Goal: Information Seeking & Learning: Learn about a topic

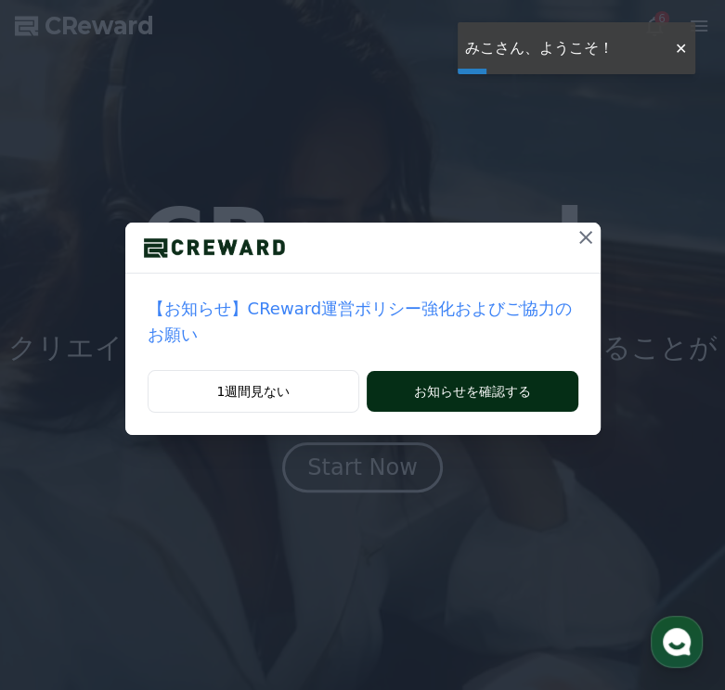
click at [468, 371] on button "お知らせを確認する" at bounding box center [472, 391] width 211 height 41
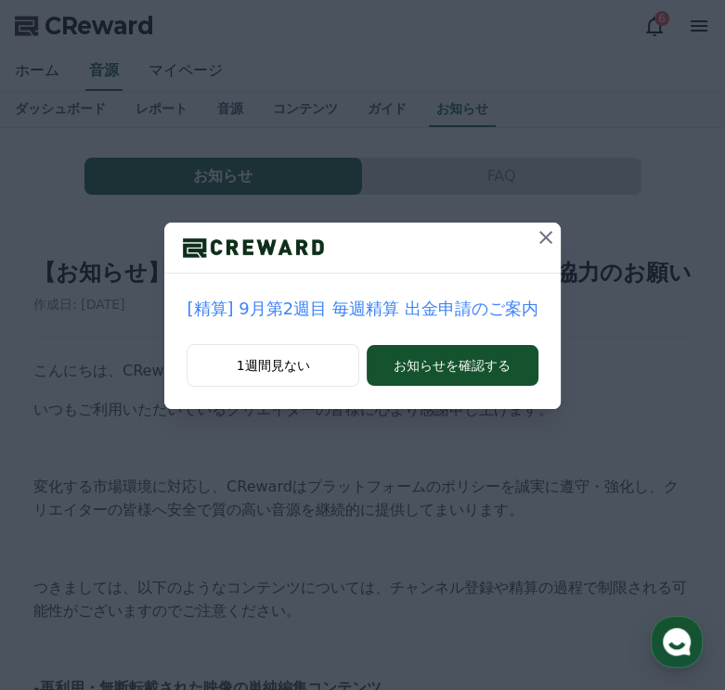
click at [534, 237] on icon at bounding box center [545, 237] width 22 height 22
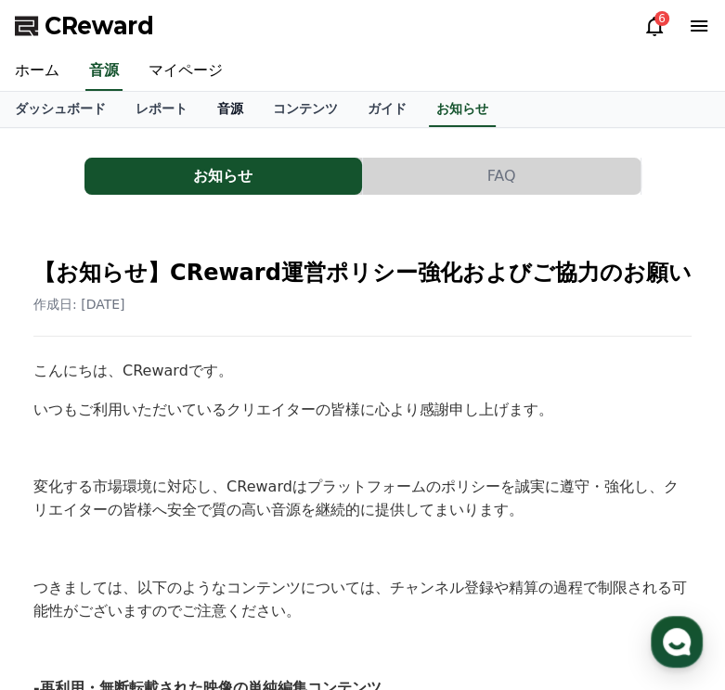
click at [202, 113] on link "音源" at bounding box center [230, 109] width 56 height 35
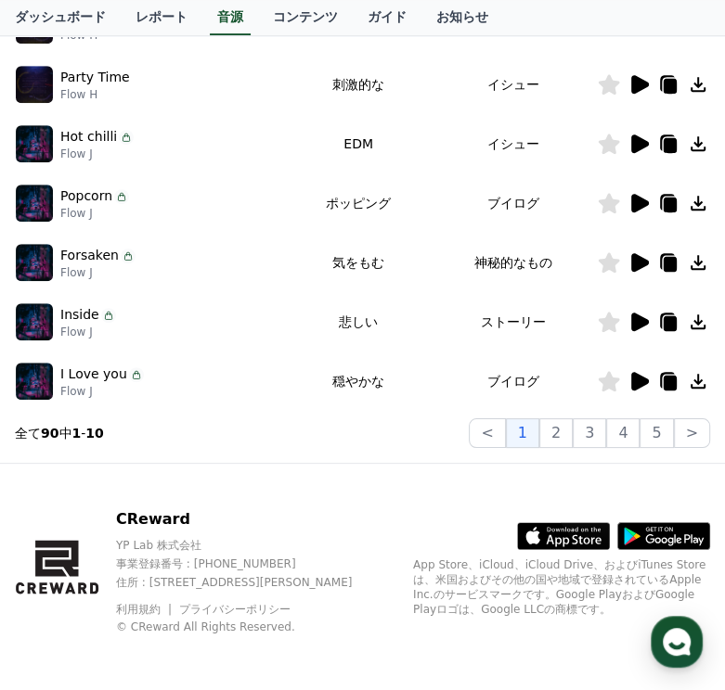
scroll to position [564, 0]
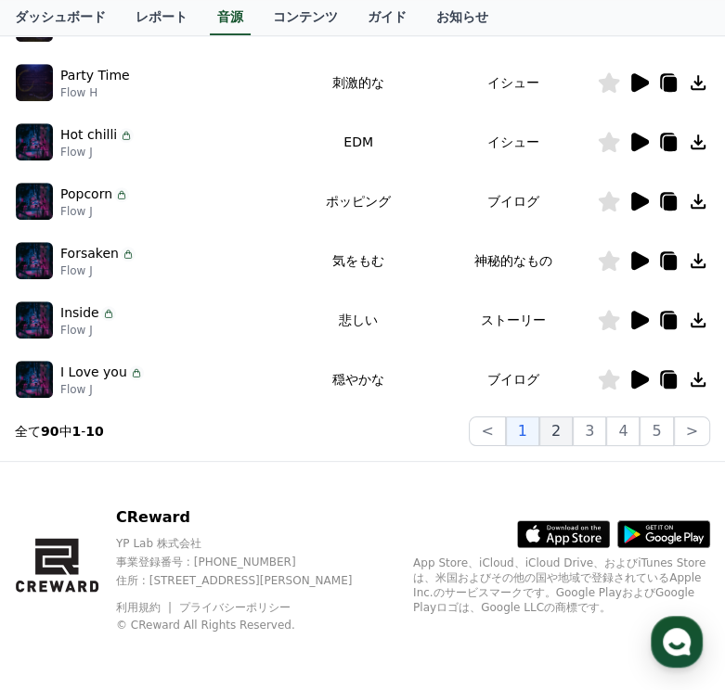
click at [560, 426] on button "2" at bounding box center [555, 432] width 33 height 30
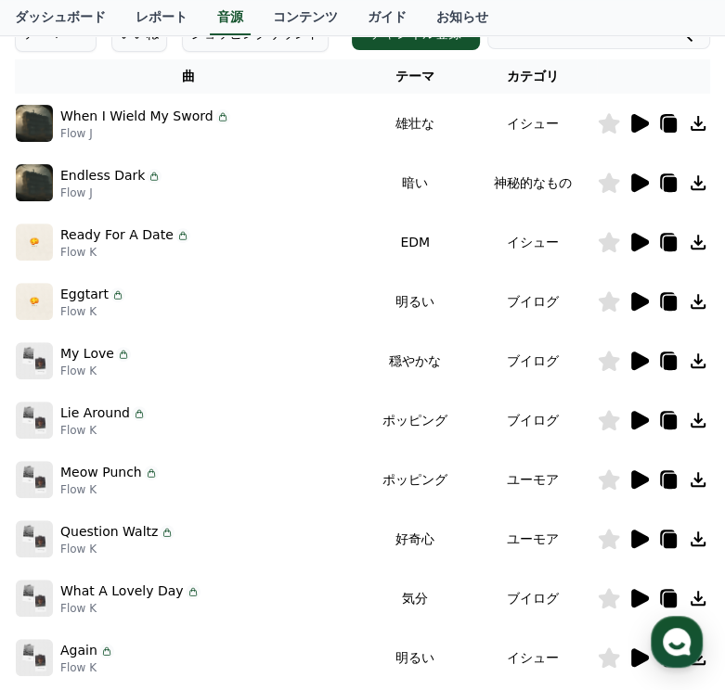
scroll to position [564, 0]
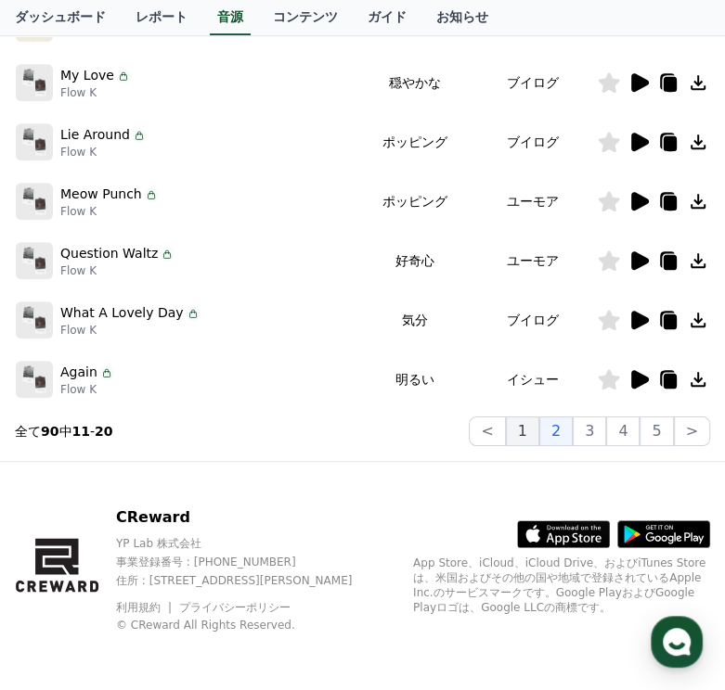
click at [526, 435] on button "1" at bounding box center [522, 432] width 33 height 30
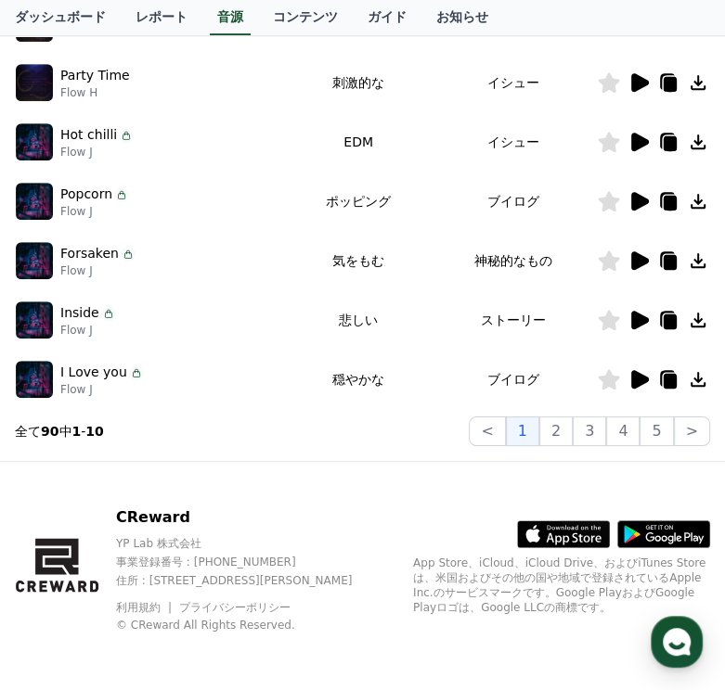
click at [637, 373] on icon at bounding box center [640, 379] width 18 height 19
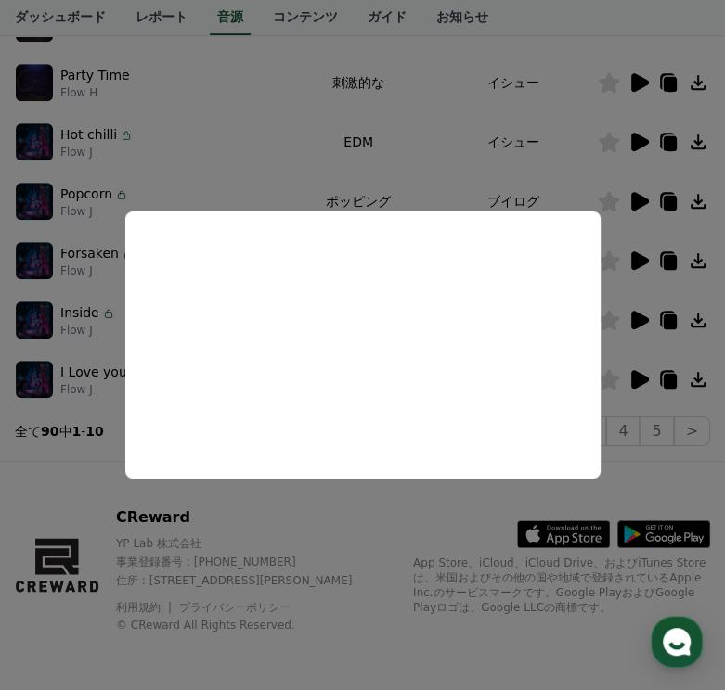
click at [221, 104] on button "close modal" at bounding box center [362, 345] width 725 height 690
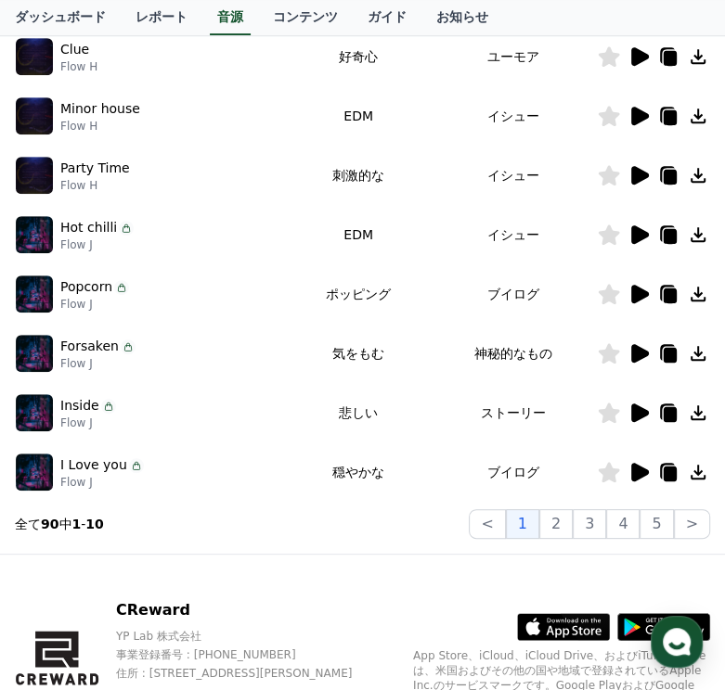
scroll to position [564, 0]
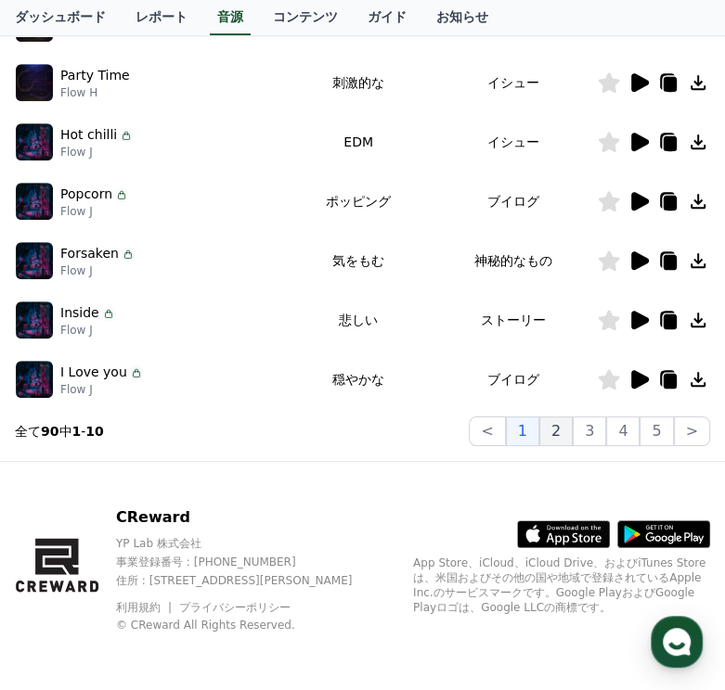
click at [566, 433] on button "2" at bounding box center [555, 432] width 33 height 30
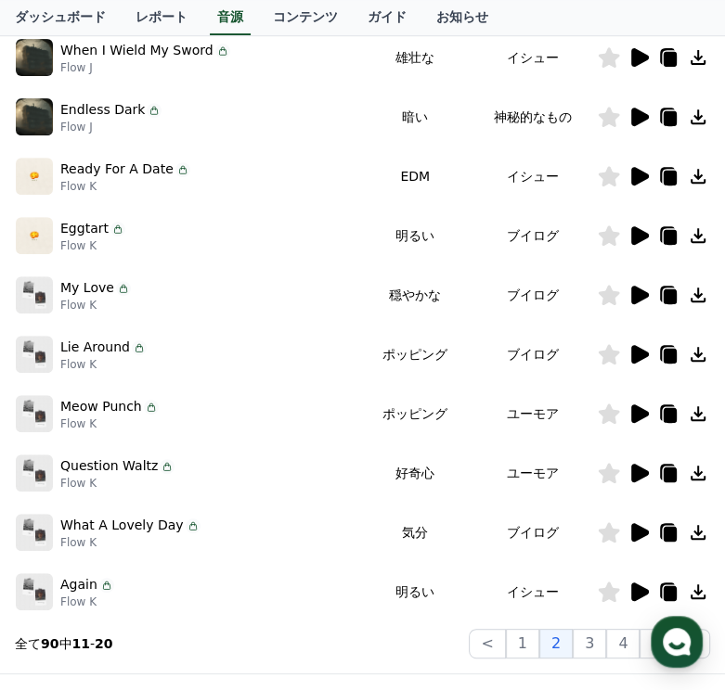
scroll to position [286, 0]
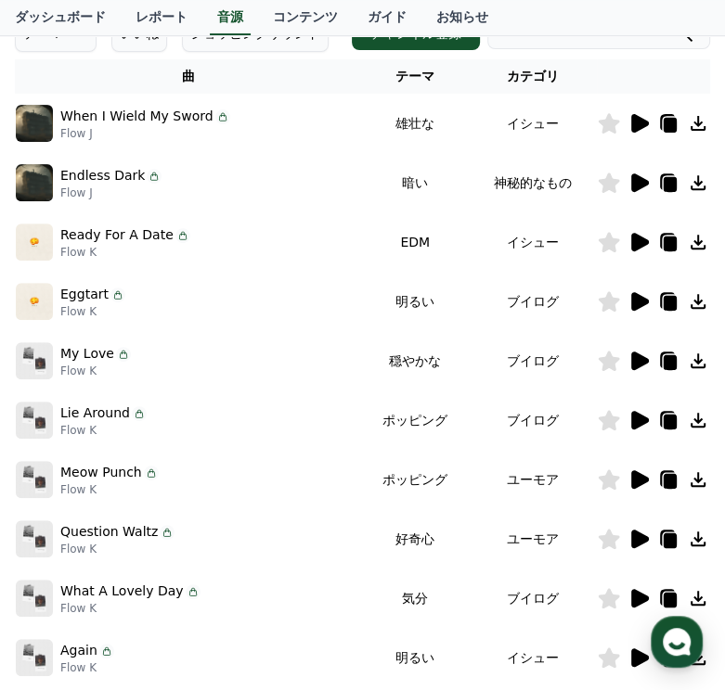
click at [637, 360] on icon at bounding box center [640, 361] width 18 height 19
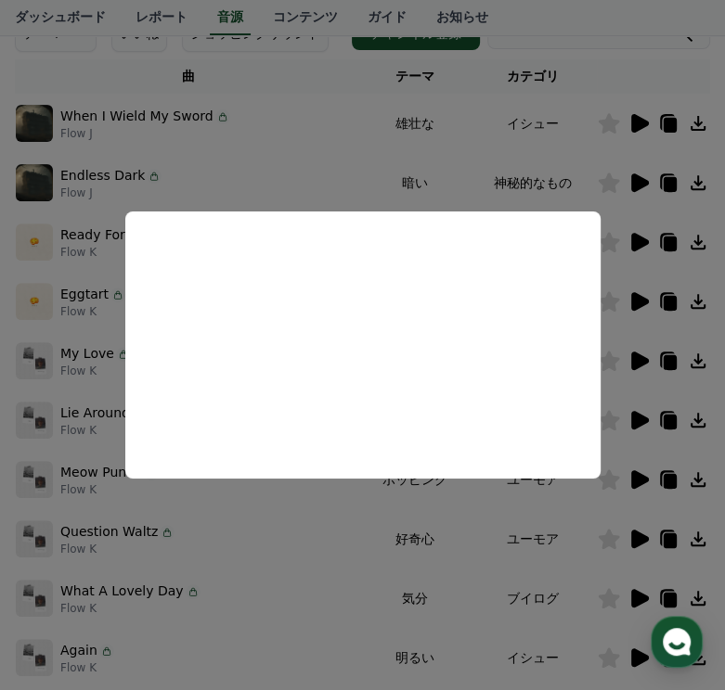
click at [330, 156] on button "close modal" at bounding box center [362, 345] width 725 height 690
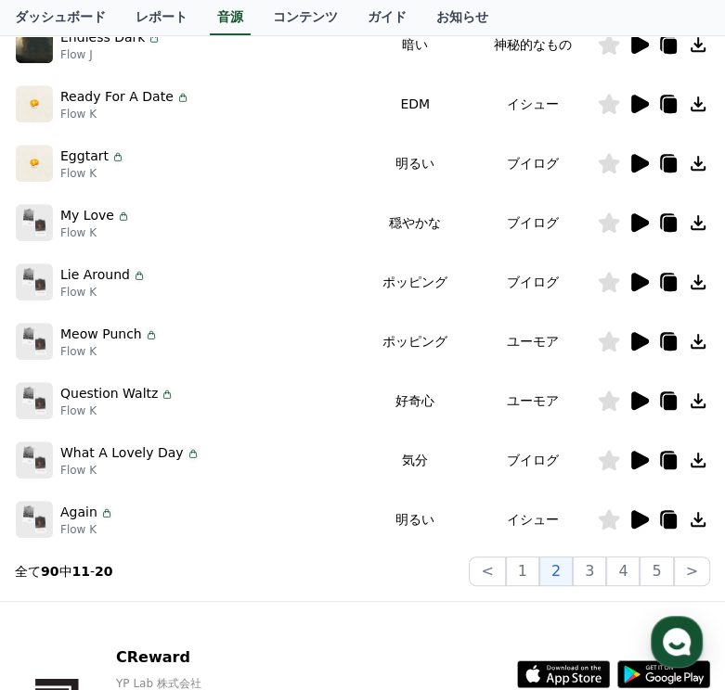
scroll to position [564, 0]
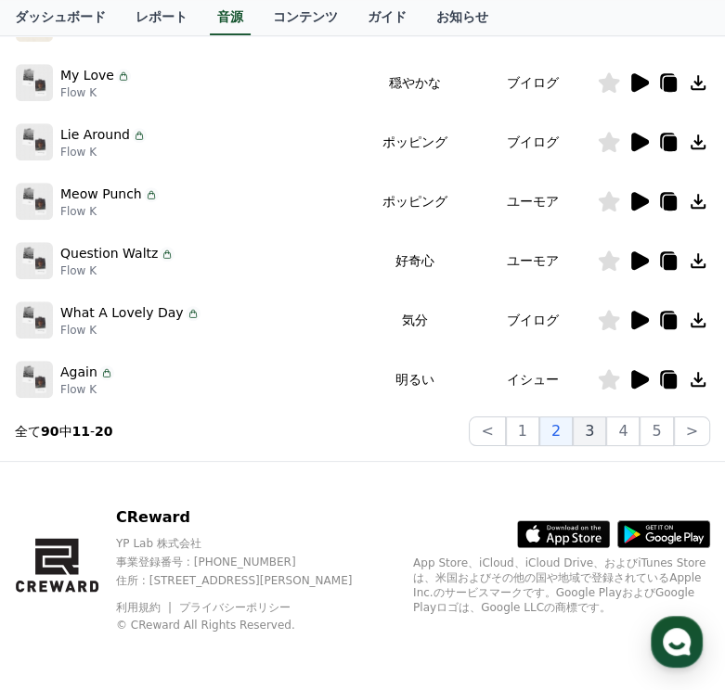
click at [600, 431] on button "3" at bounding box center [589, 432] width 33 height 30
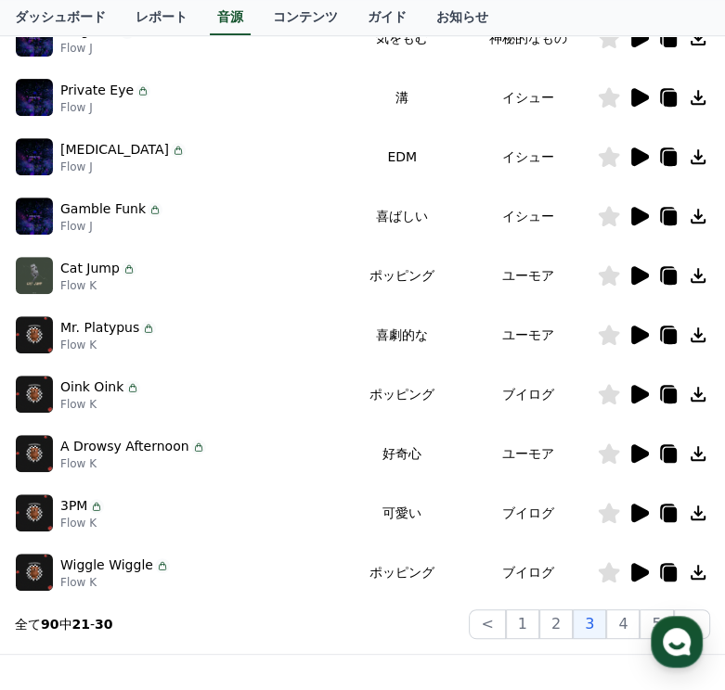
scroll to position [564, 0]
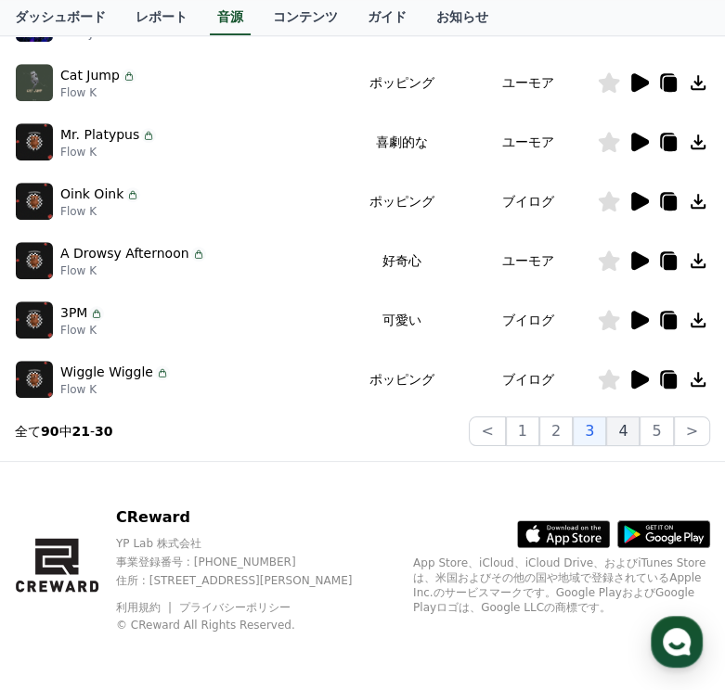
click at [624, 431] on button "4" at bounding box center [622, 432] width 33 height 30
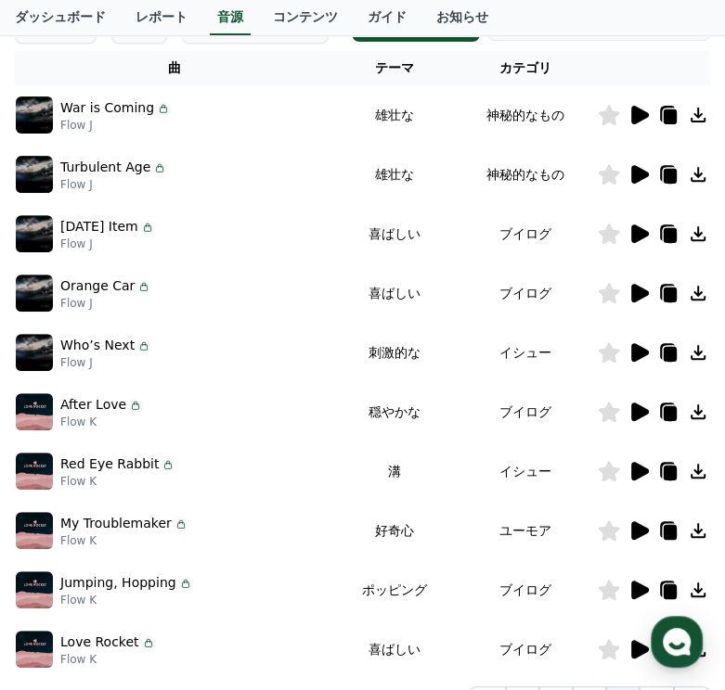
scroll to position [286, 0]
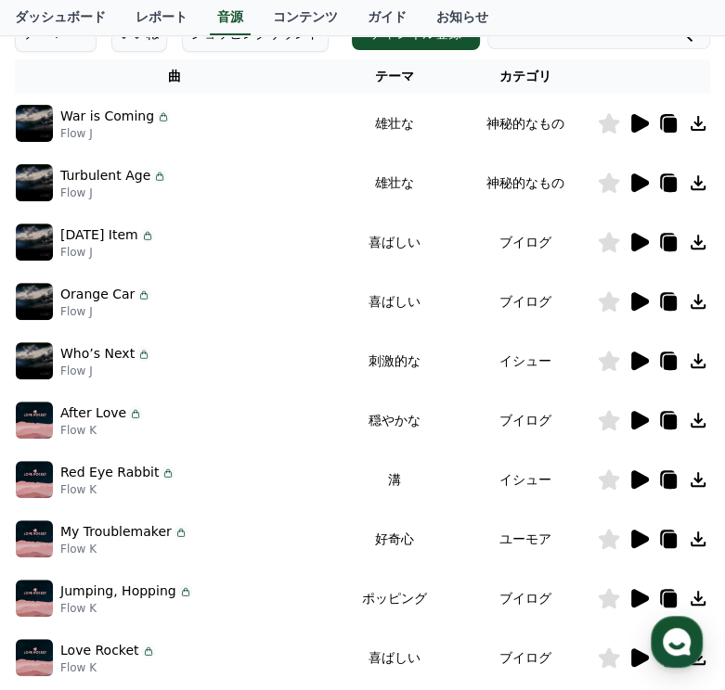
click at [637, 413] on icon at bounding box center [640, 420] width 18 height 19
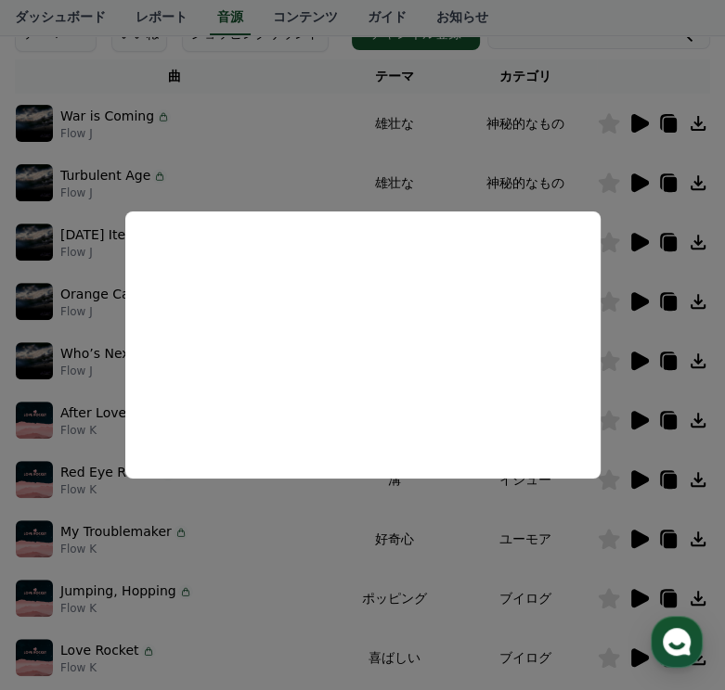
click at [297, 149] on button "close modal" at bounding box center [362, 345] width 725 height 690
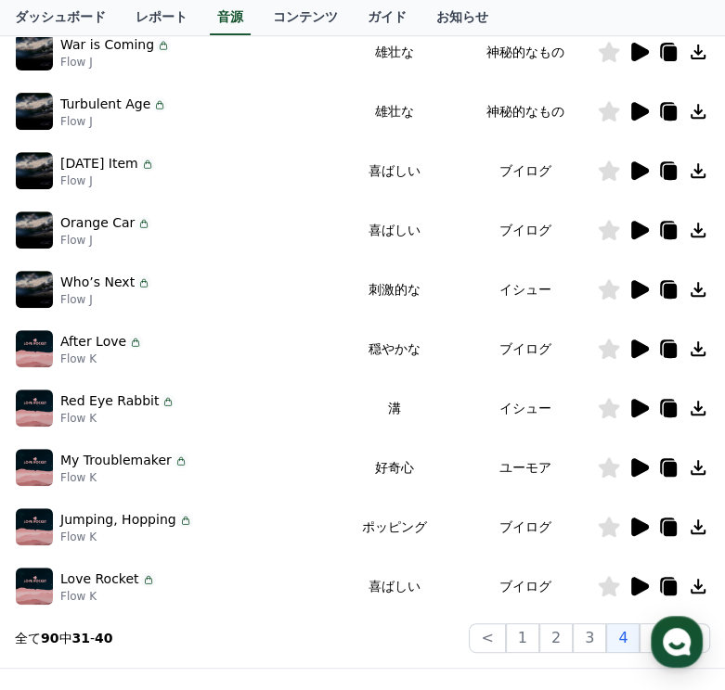
scroll to position [471, 0]
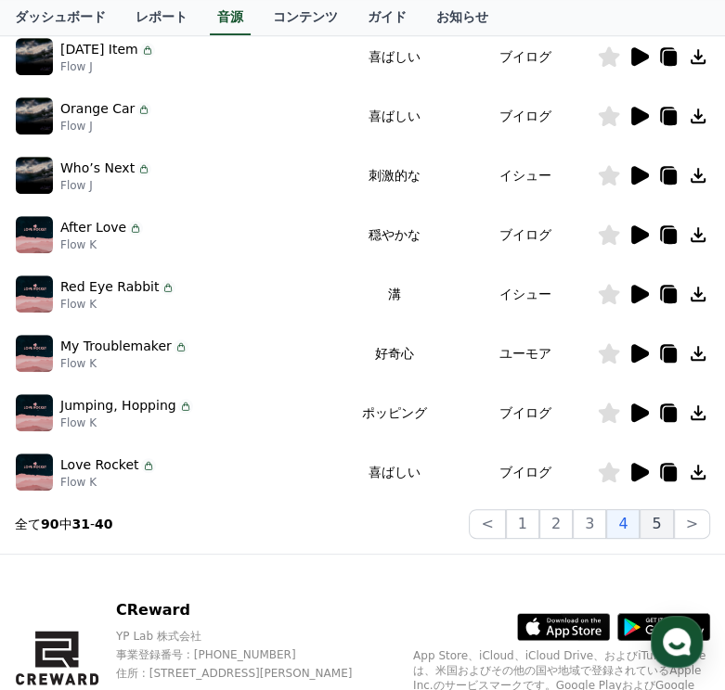
click at [653, 527] on button "5" at bounding box center [655, 524] width 33 height 30
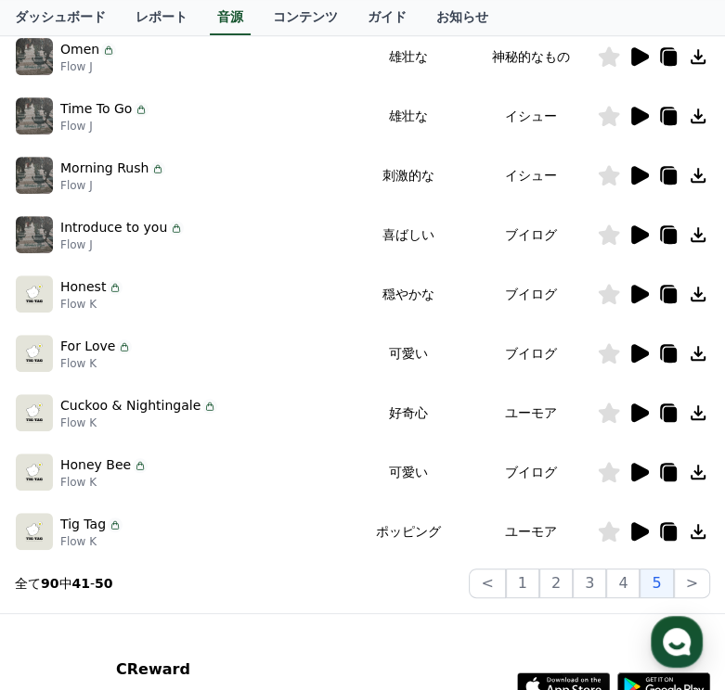
scroll to position [379, 0]
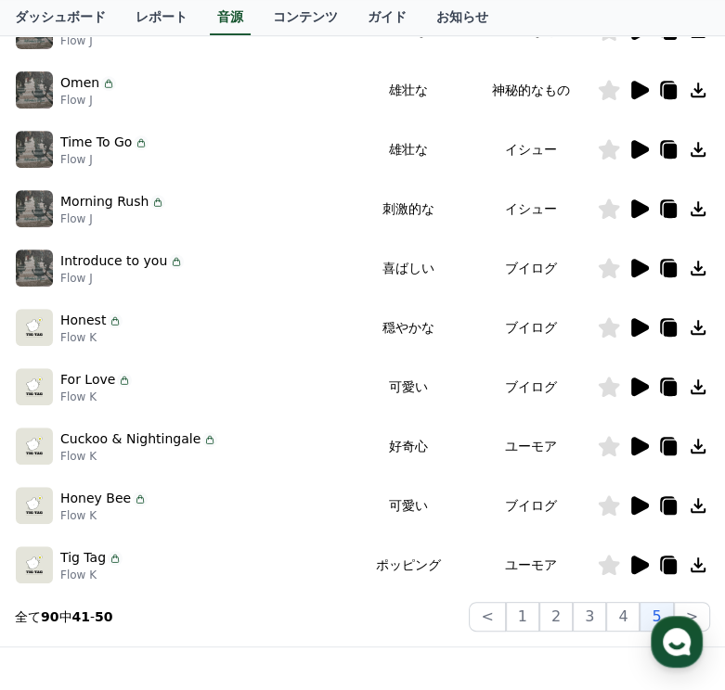
click at [635, 387] on icon at bounding box center [640, 387] width 18 height 19
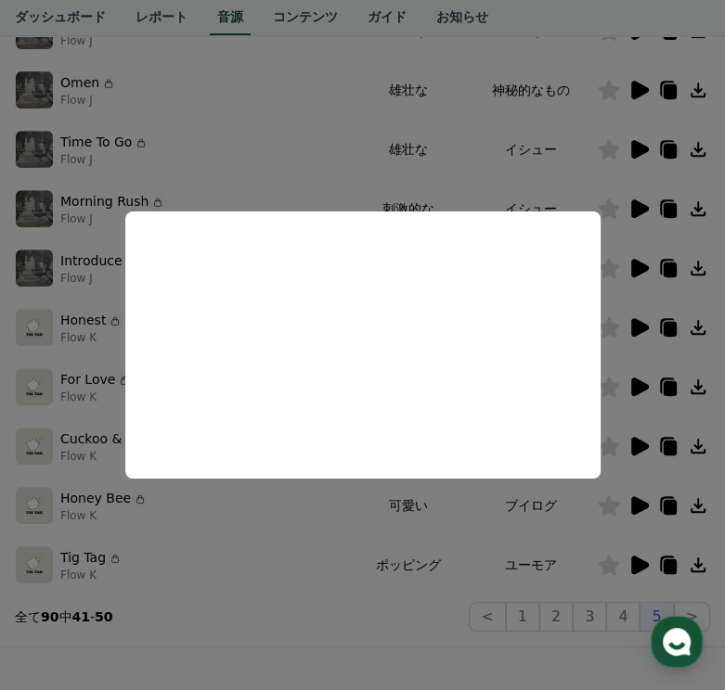
click at [300, 531] on button "close modal" at bounding box center [362, 345] width 725 height 690
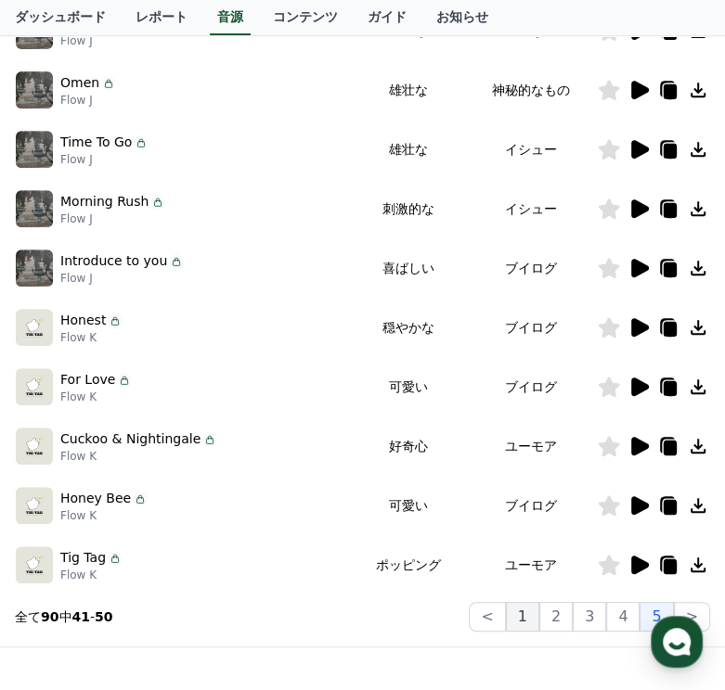
click at [534, 613] on button "1" at bounding box center [522, 617] width 33 height 30
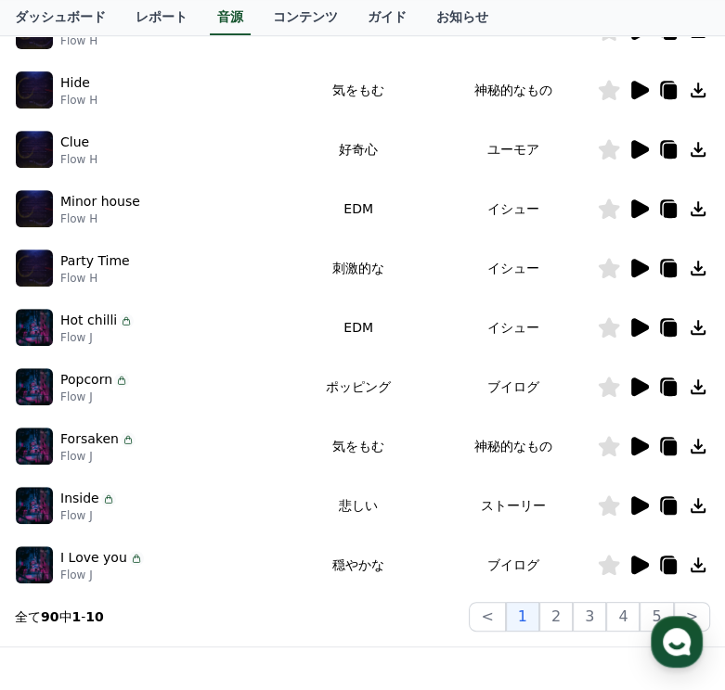
click at [641, 563] on icon at bounding box center [640, 565] width 18 height 19
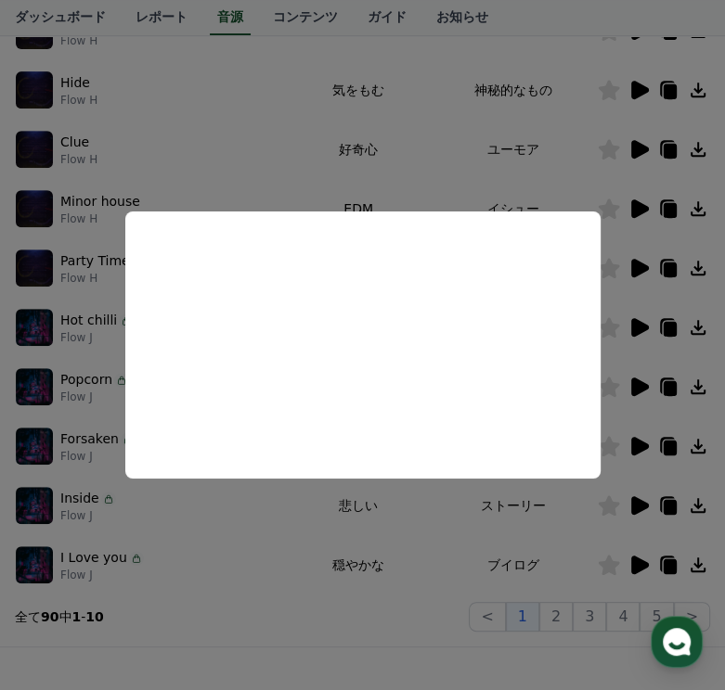
click at [448, 548] on button "close modal" at bounding box center [362, 345] width 725 height 690
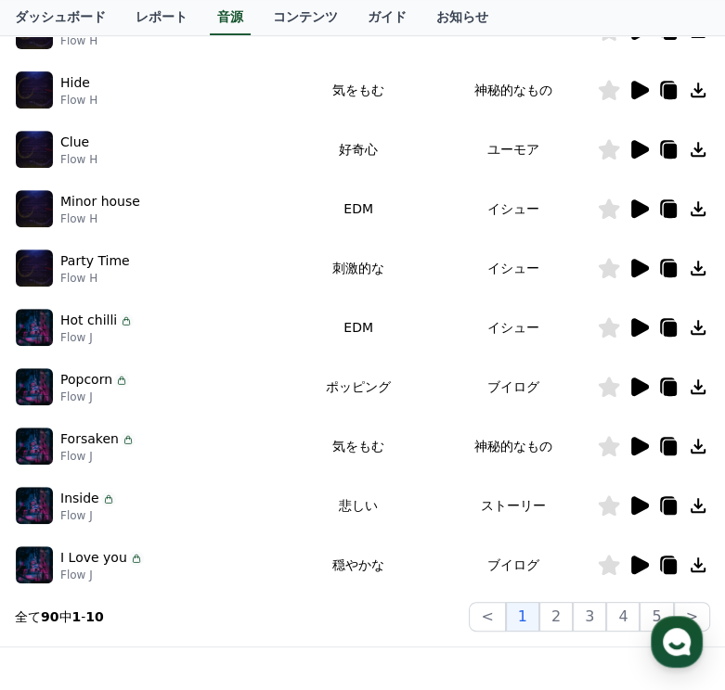
click at [698, 559] on icon at bounding box center [697, 565] width 15 height 15
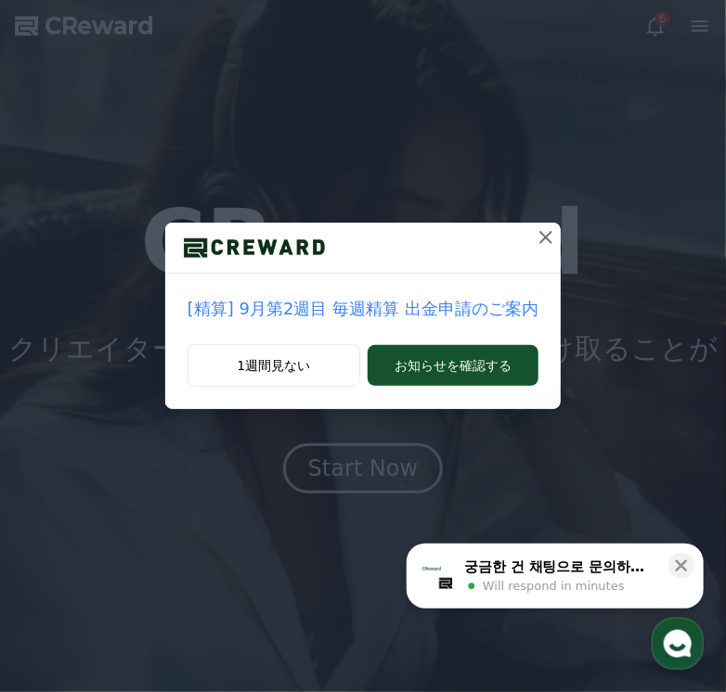
click at [538, 234] on icon at bounding box center [545, 237] width 22 height 22
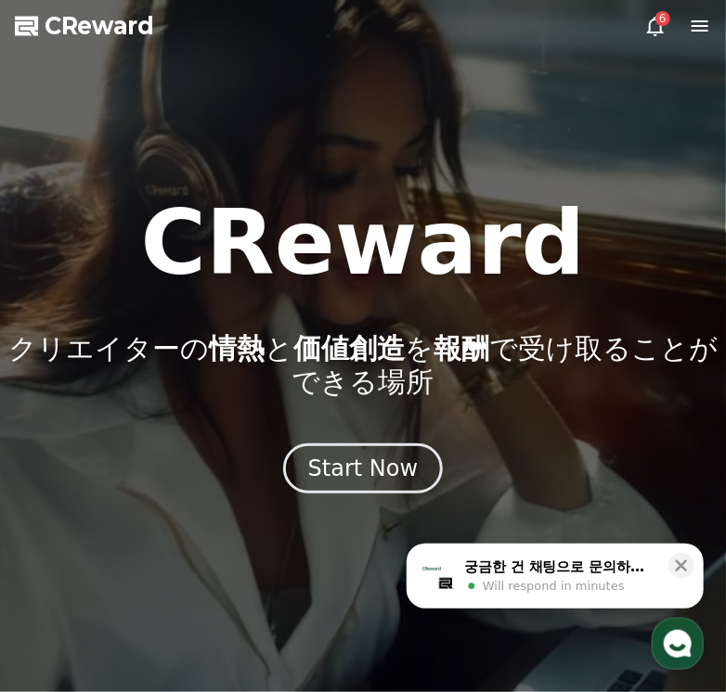
click at [694, 26] on icon at bounding box center [699, 25] width 17 height 11
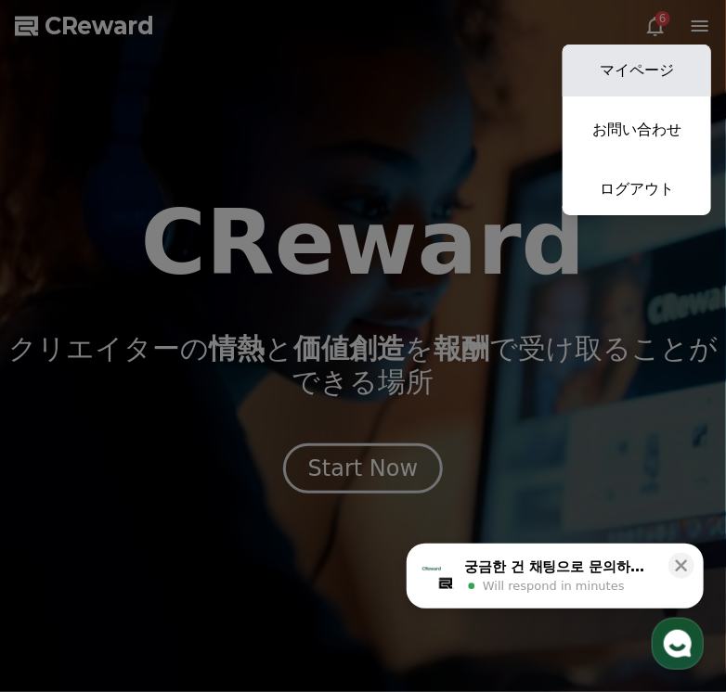
click at [648, 69] on link "マイページ" at bounding box center [636, 71] width 148 height 52
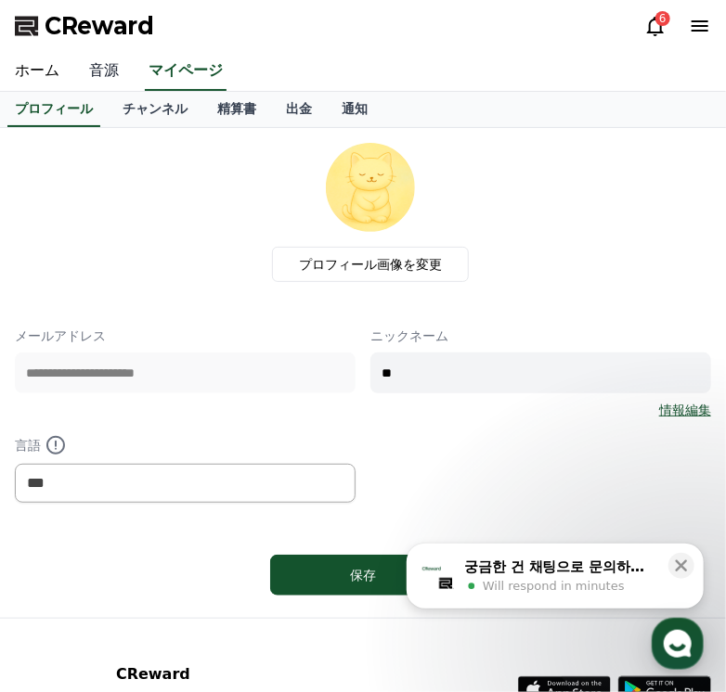
click at [92, 73] on link "音源" at bounding box center [103, 71] width 59 height 39
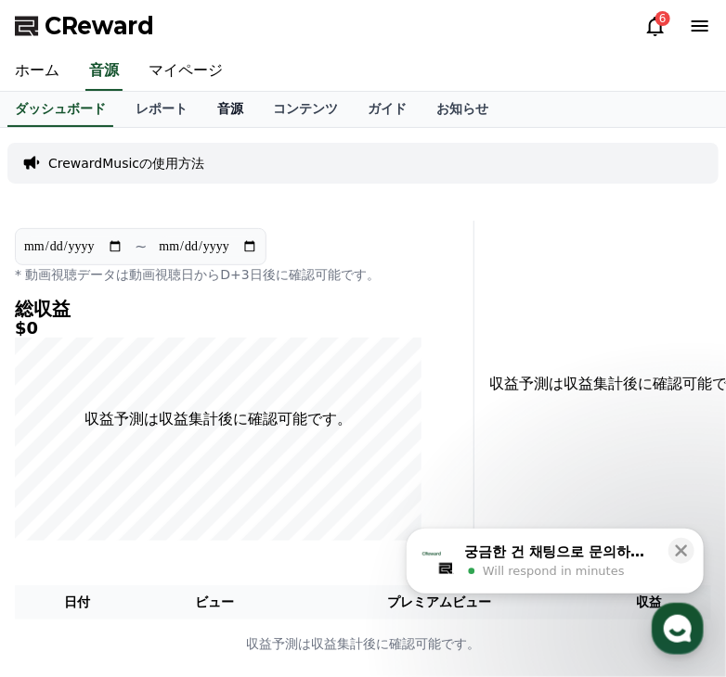
click at [202, 109] on link "音源" at bounding box center [230, 109] width 56 height 35
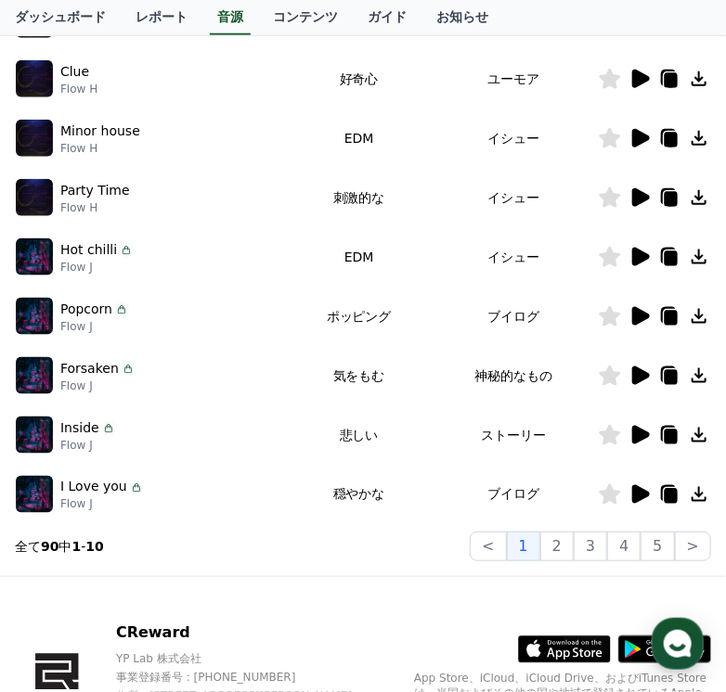
scroll to position [563, 0]
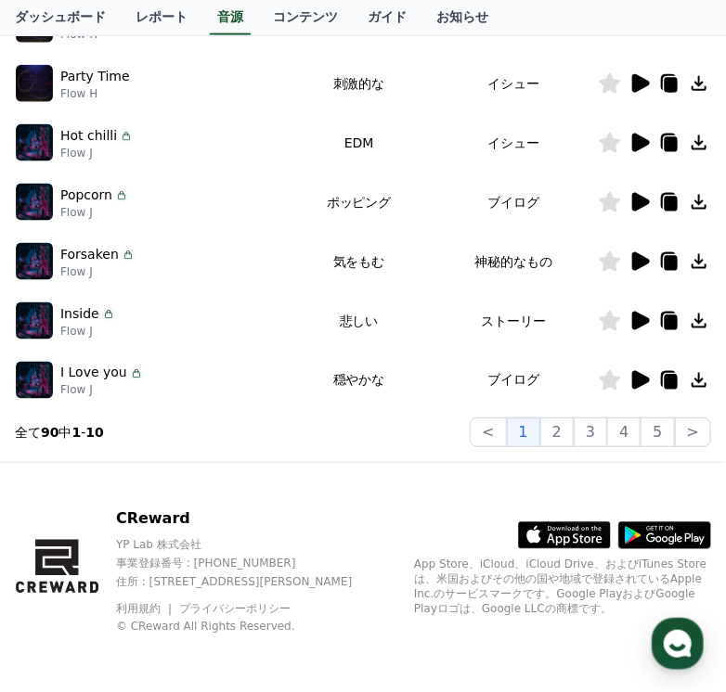
click at [641, 376] on icon at bounding box center [641, 380] width 18 height 19
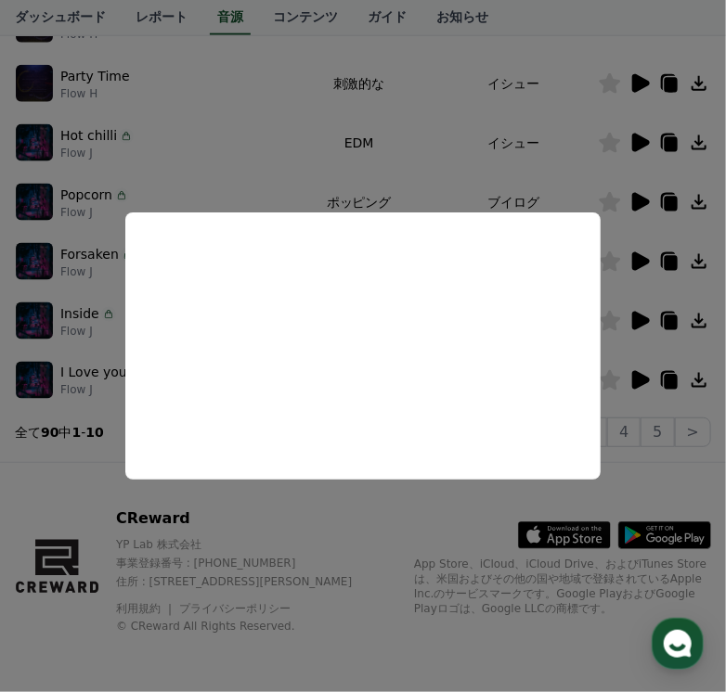
click at [363, 523] on button "close modal" at bounding box center [363, 346] width 726 height 692
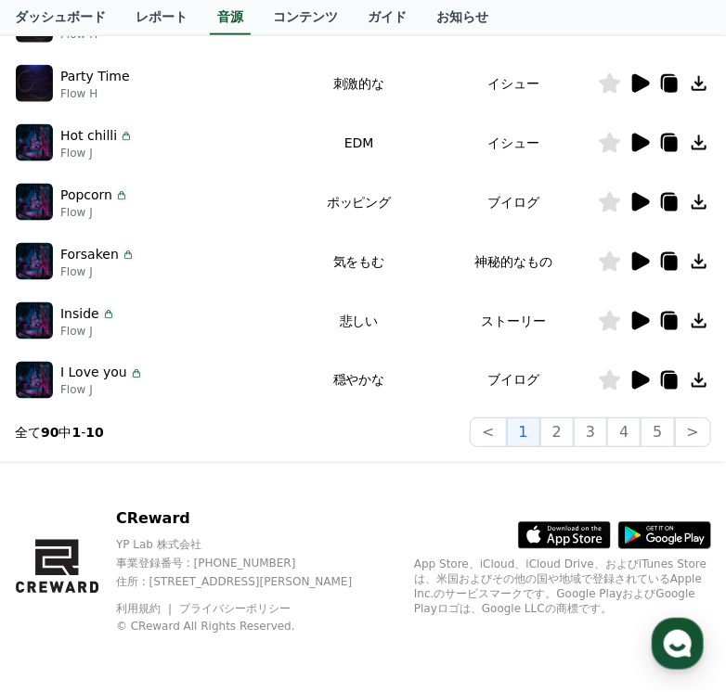
click at [701, 379] on icon at bounding box center [698, 380] width 15 height 15
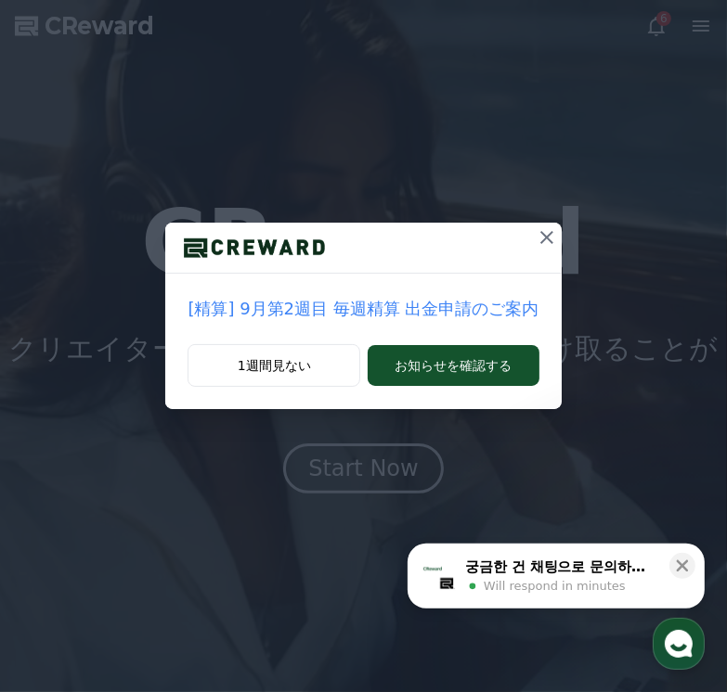
click at [535, 237] on icon at bounding box center [546, 237] width 22 height 22
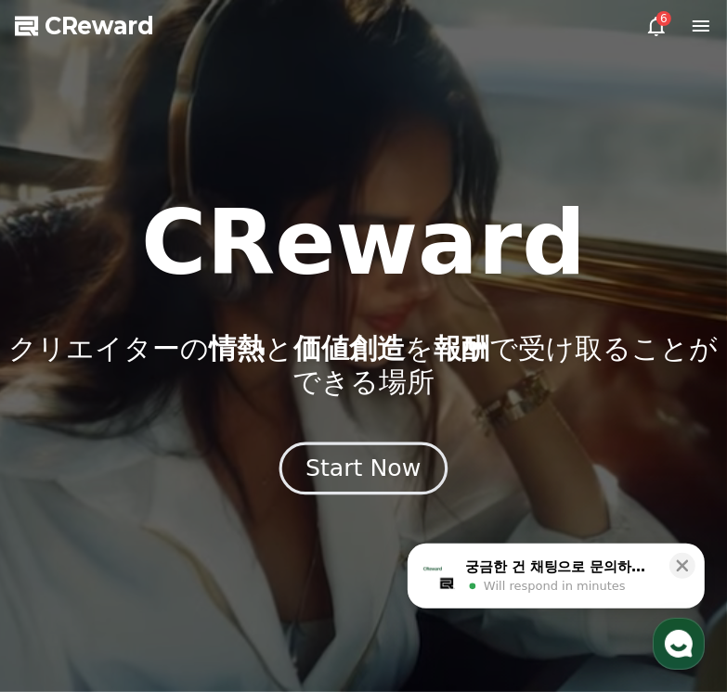
click at [380, 453] on div "Start Now" at bounding box center [362, 469] width 115 height 32
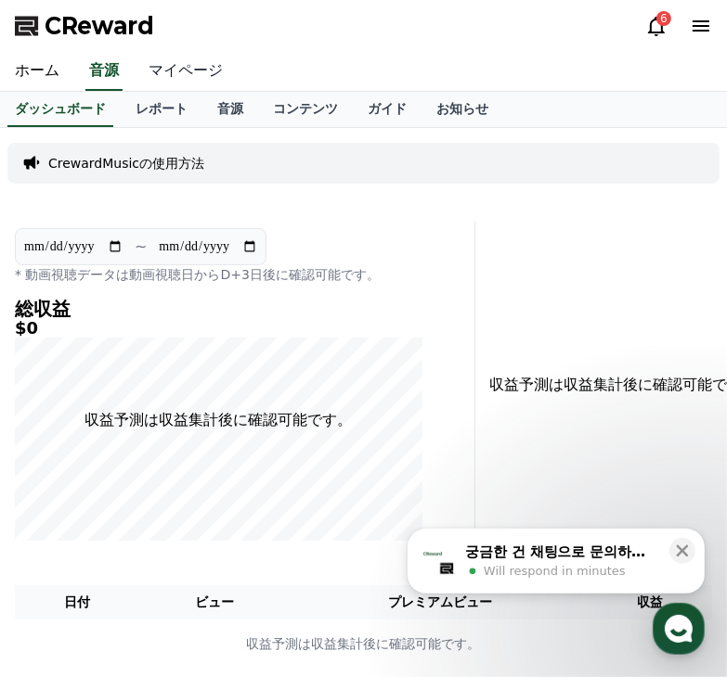
click at [169, 70] on link "マイページ" at bounding box center [186, 71] width 104 height 39
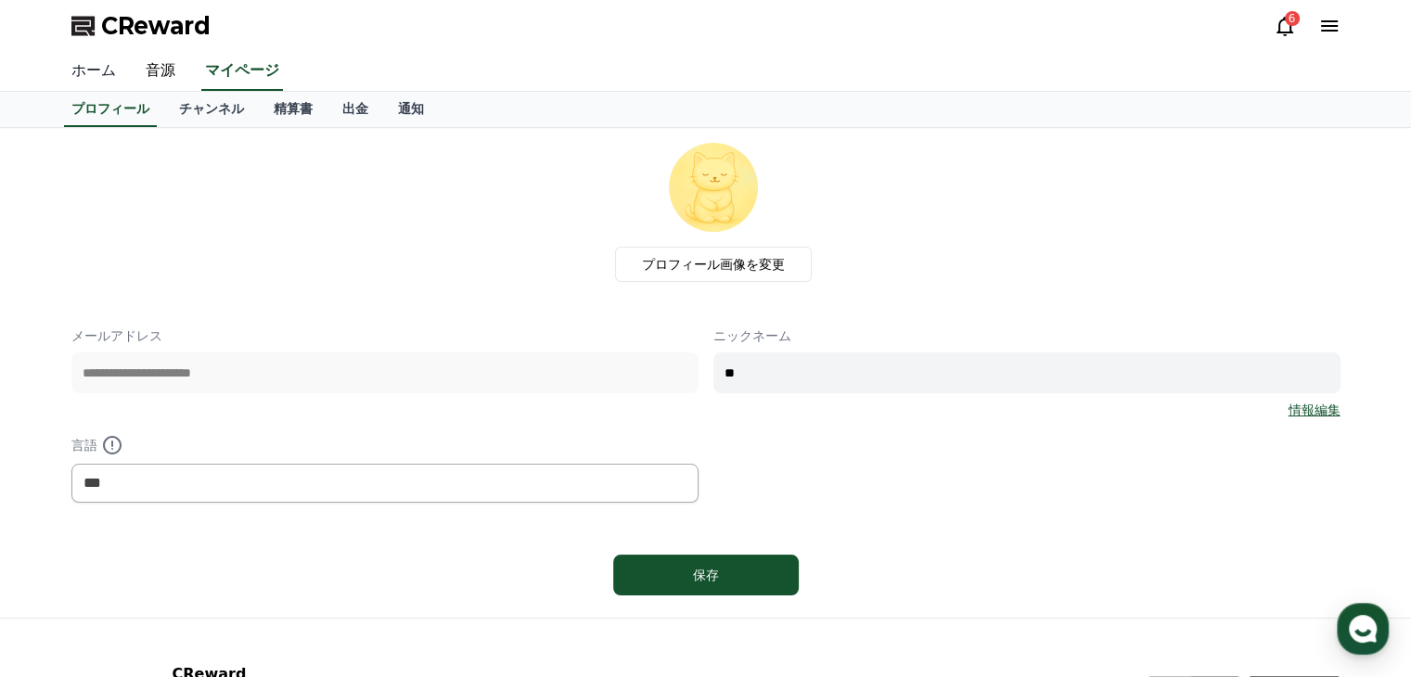
click at [84, 72] on link "ホーム" at bounding box center [94, 71] width 74 height 39
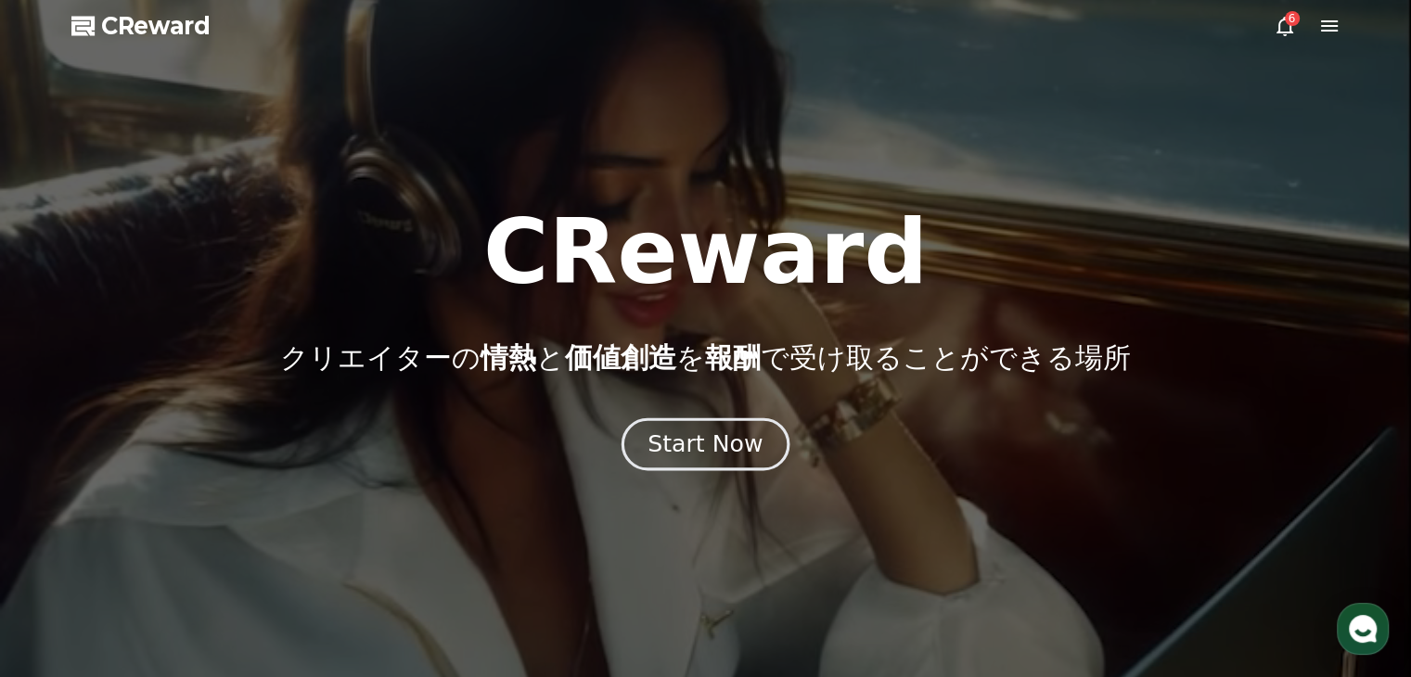
click at [726, 443] on div "Start Now" at bounding box center [705, 445] width 115 height 32
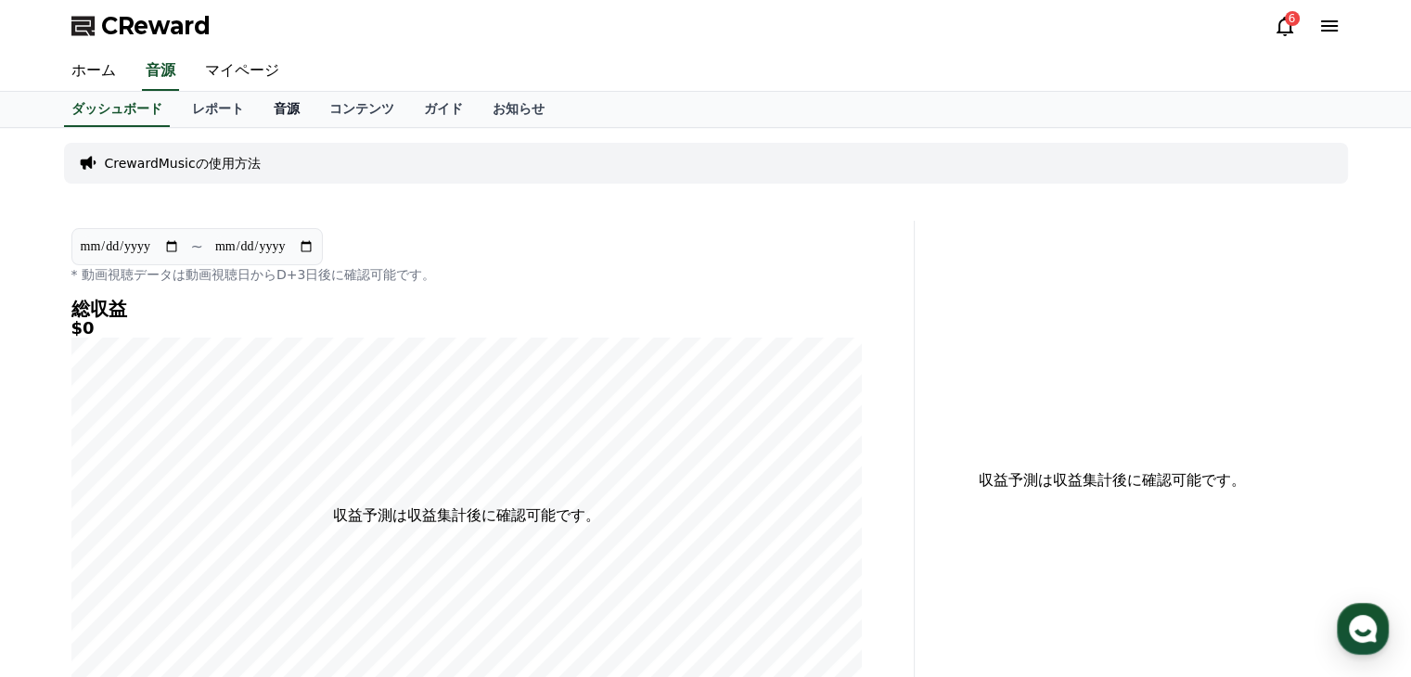
click at [259, 110] on link "音源" at bounding box center [287, 109] width 56 height 35
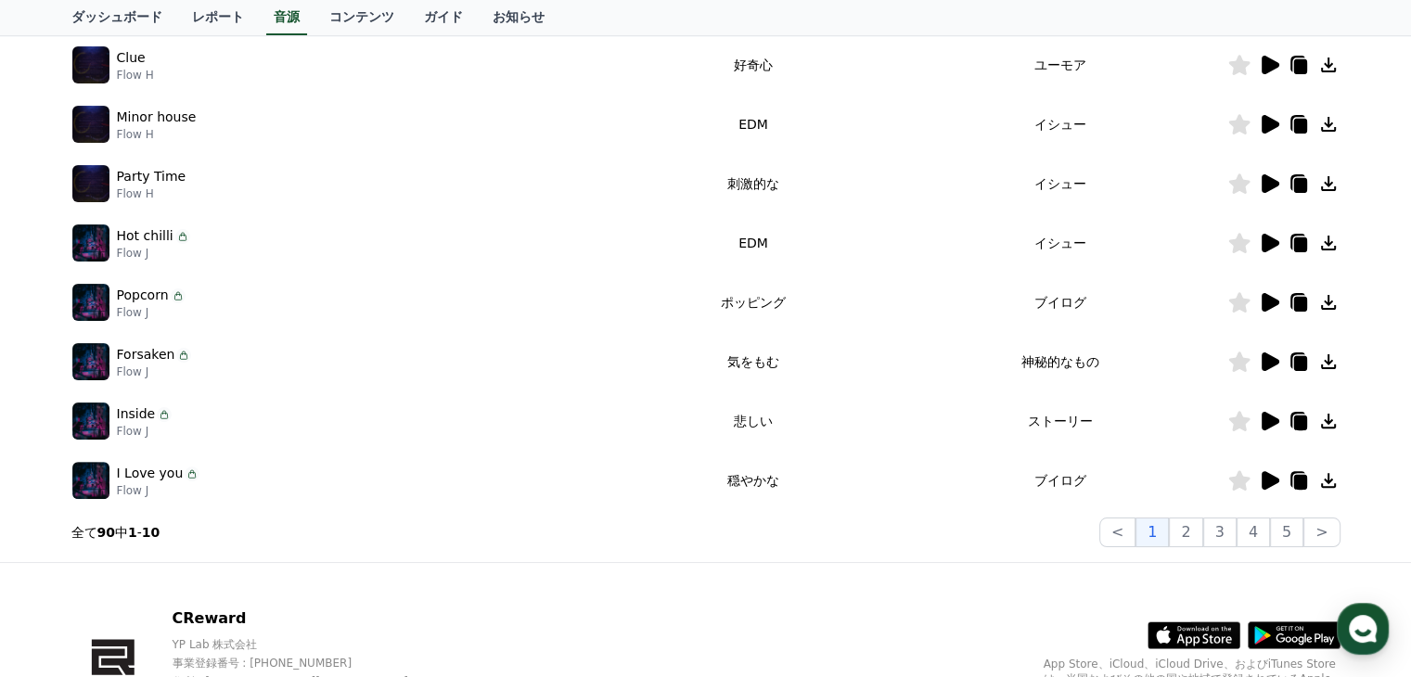
scroll to position [578, 0]
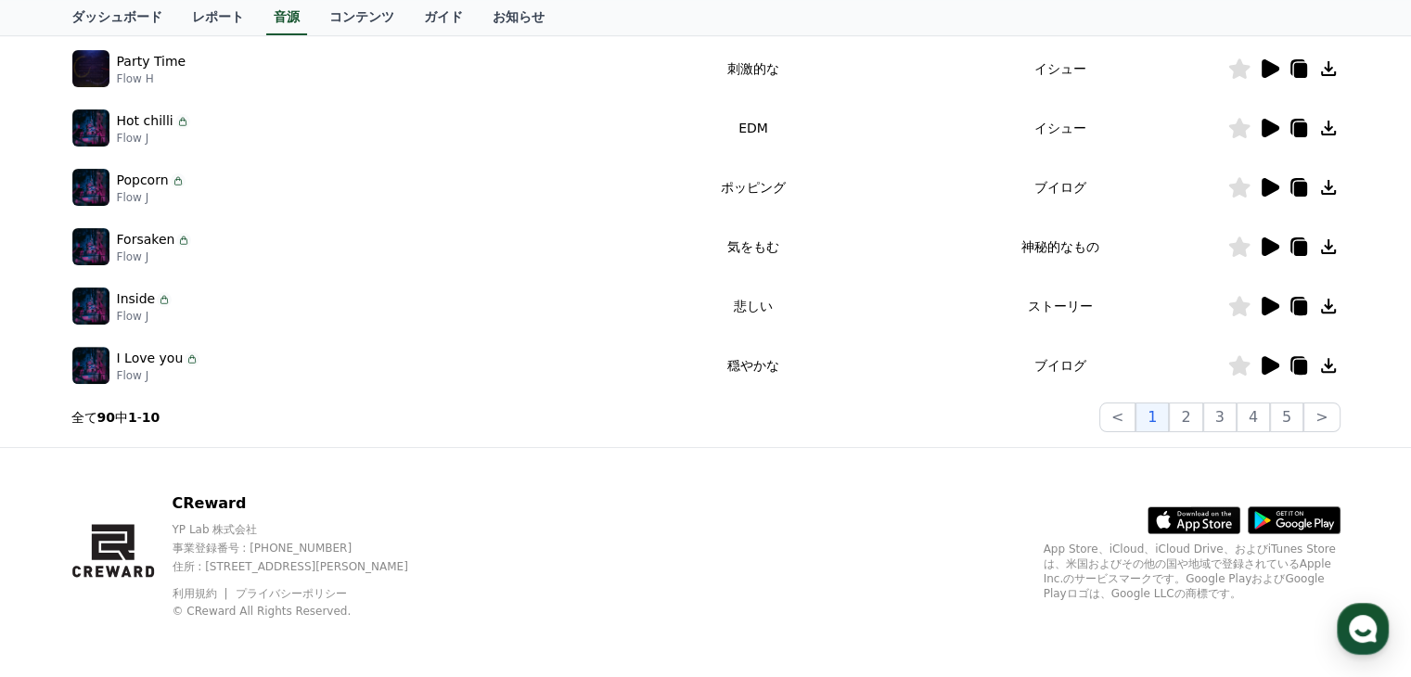
click at [726, 306] on icon at bounding box center [1271, 306] width 18 height 19
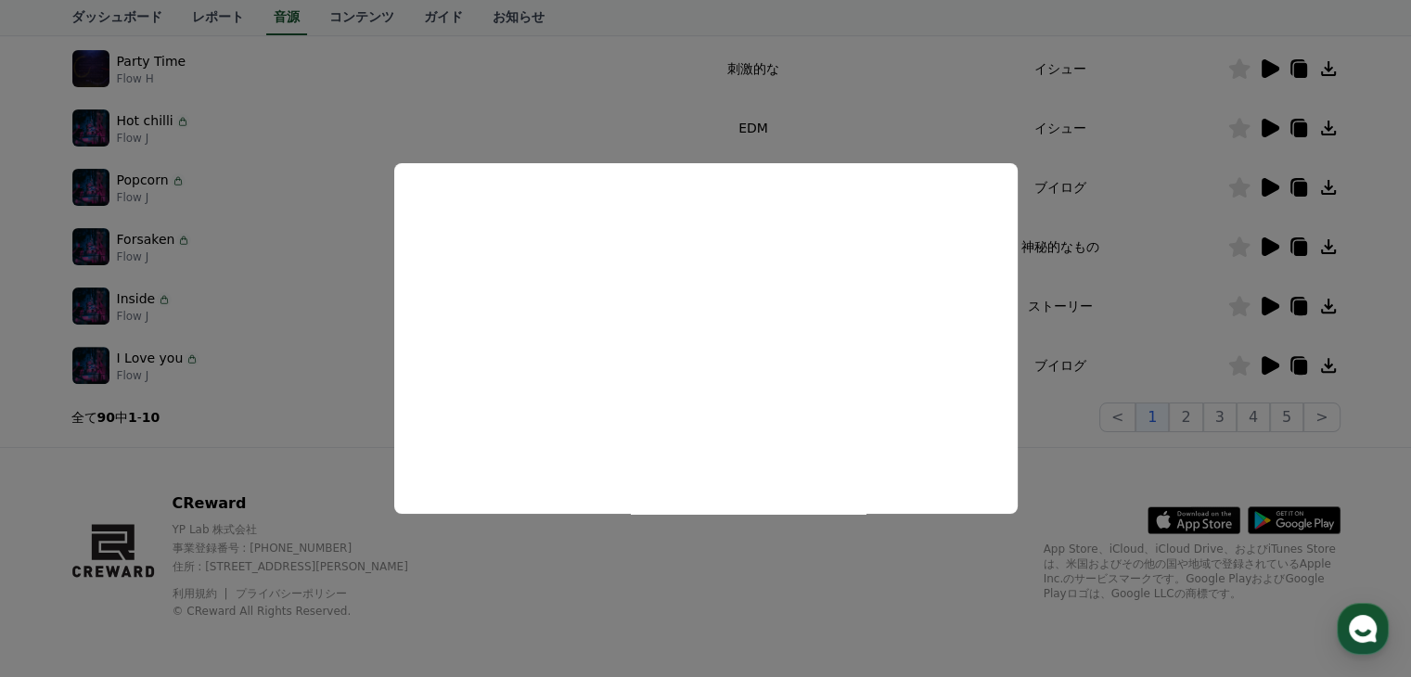
click at [726, 331] on button "close modal" at bounding box center [705, 338] width 1411 height 677
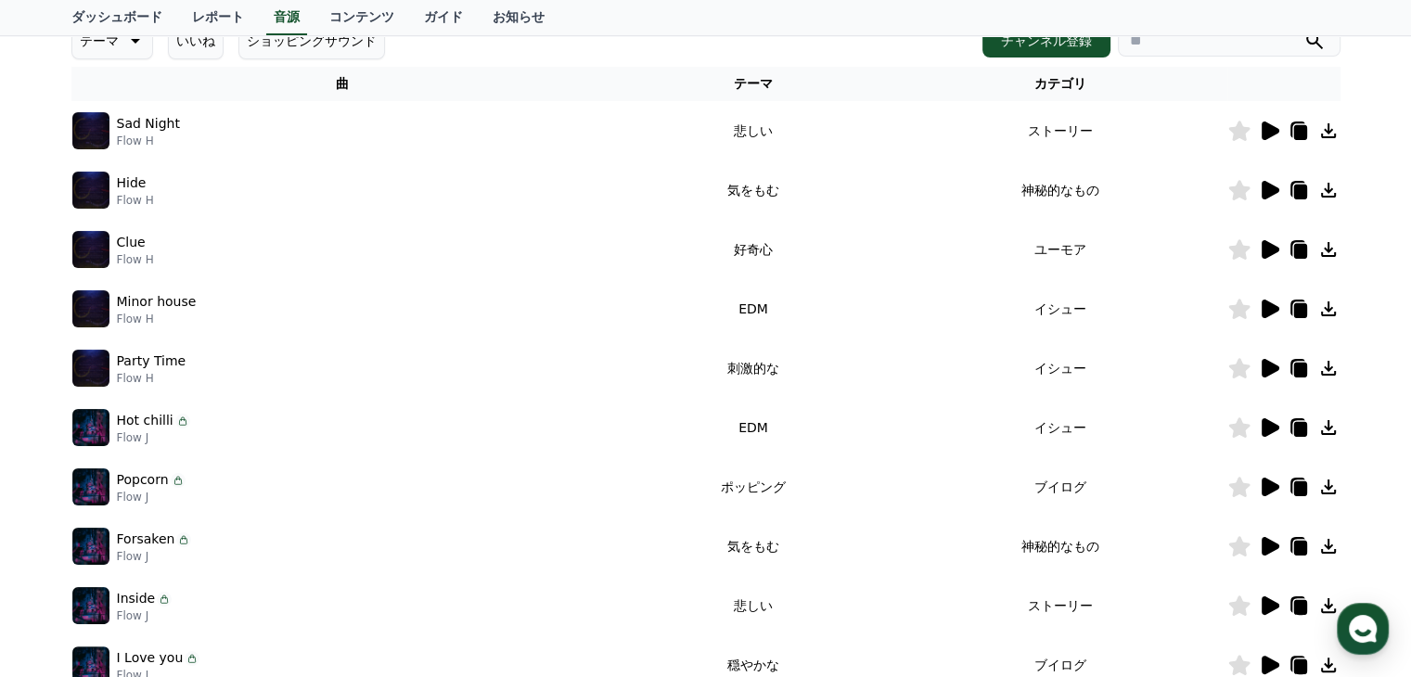
scroll to position [464, 0]
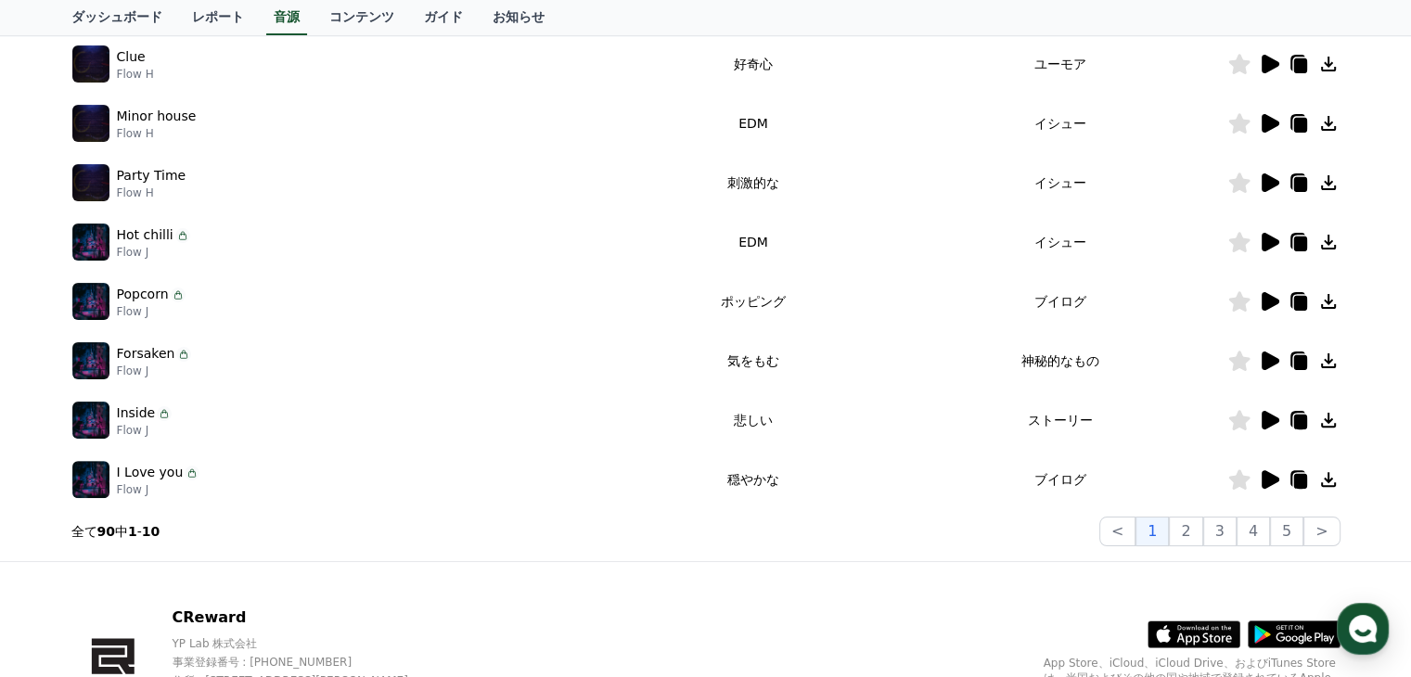
click at [726, 364] on icon at bounding box center [1271, 361] width 18 height 19
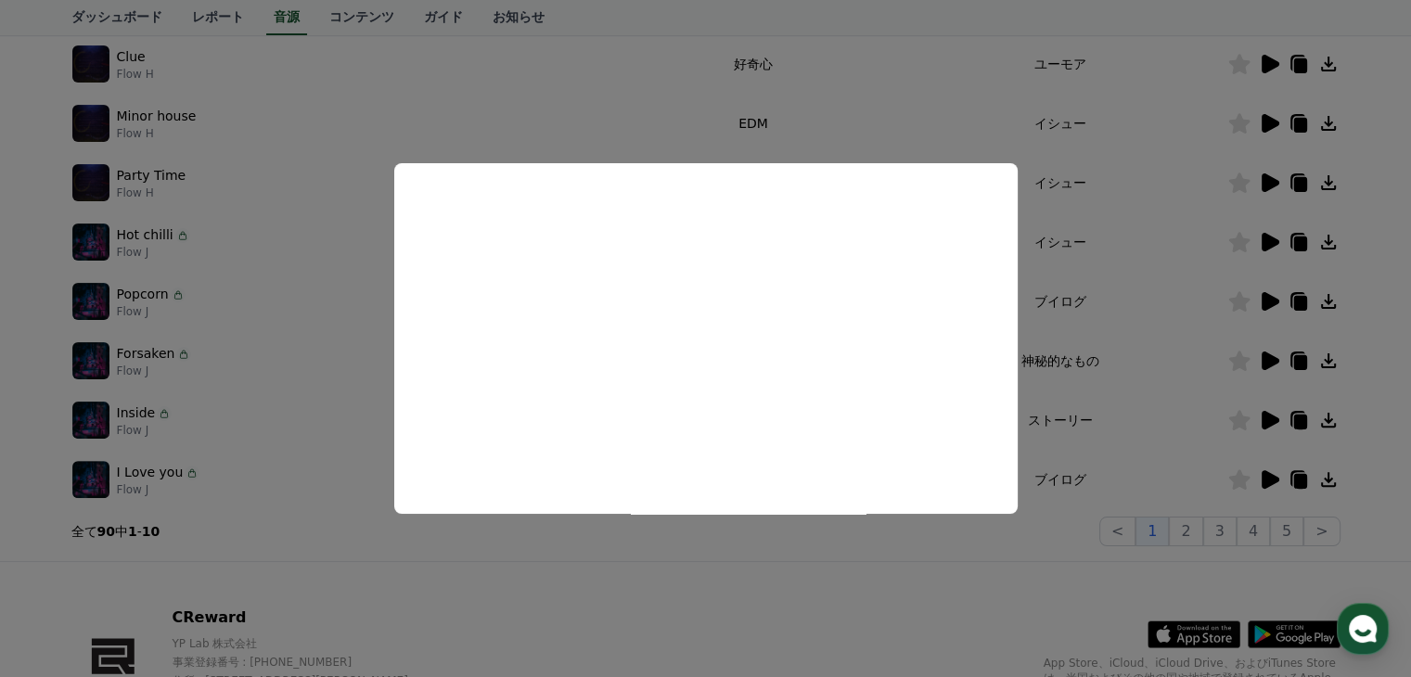
click at [726, 333] on button "close modal" at bounding box center [705, 338] width 1411 height 677
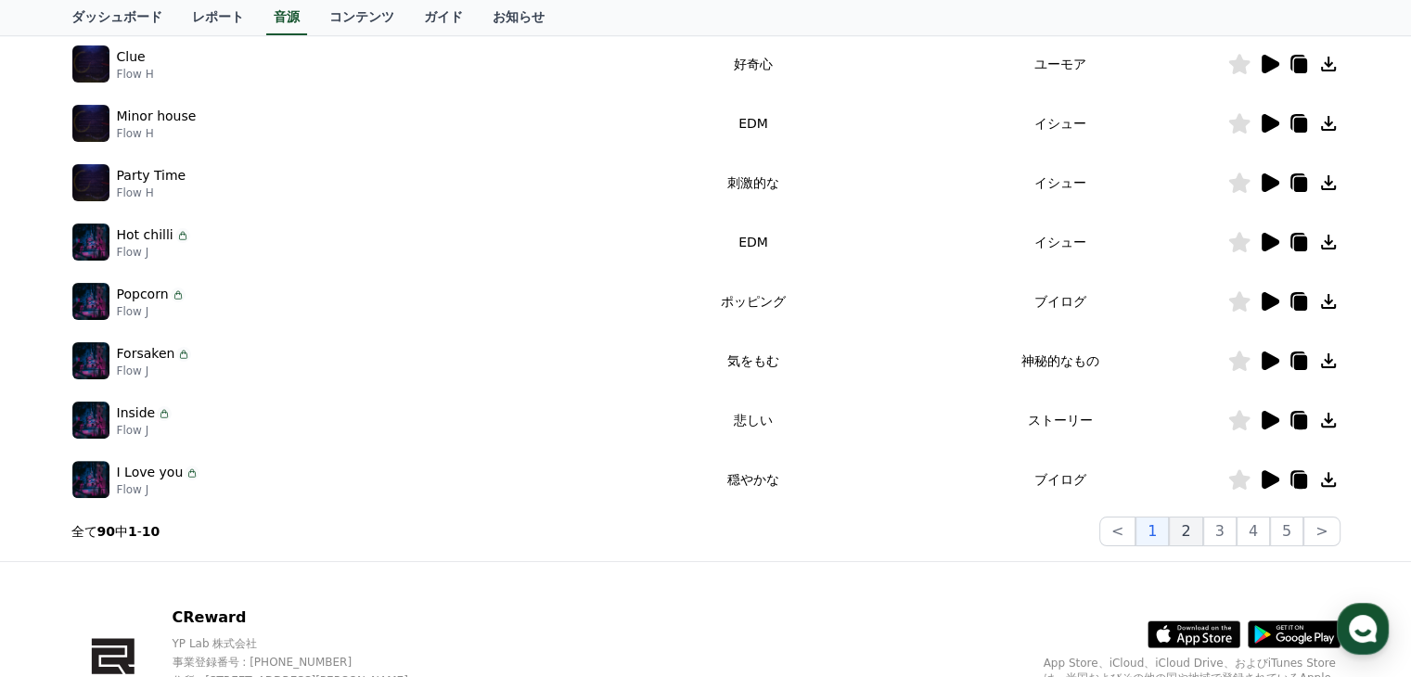
click at [726, 531] on button "2" at bounding box center [1185, 532] width 33 height 30
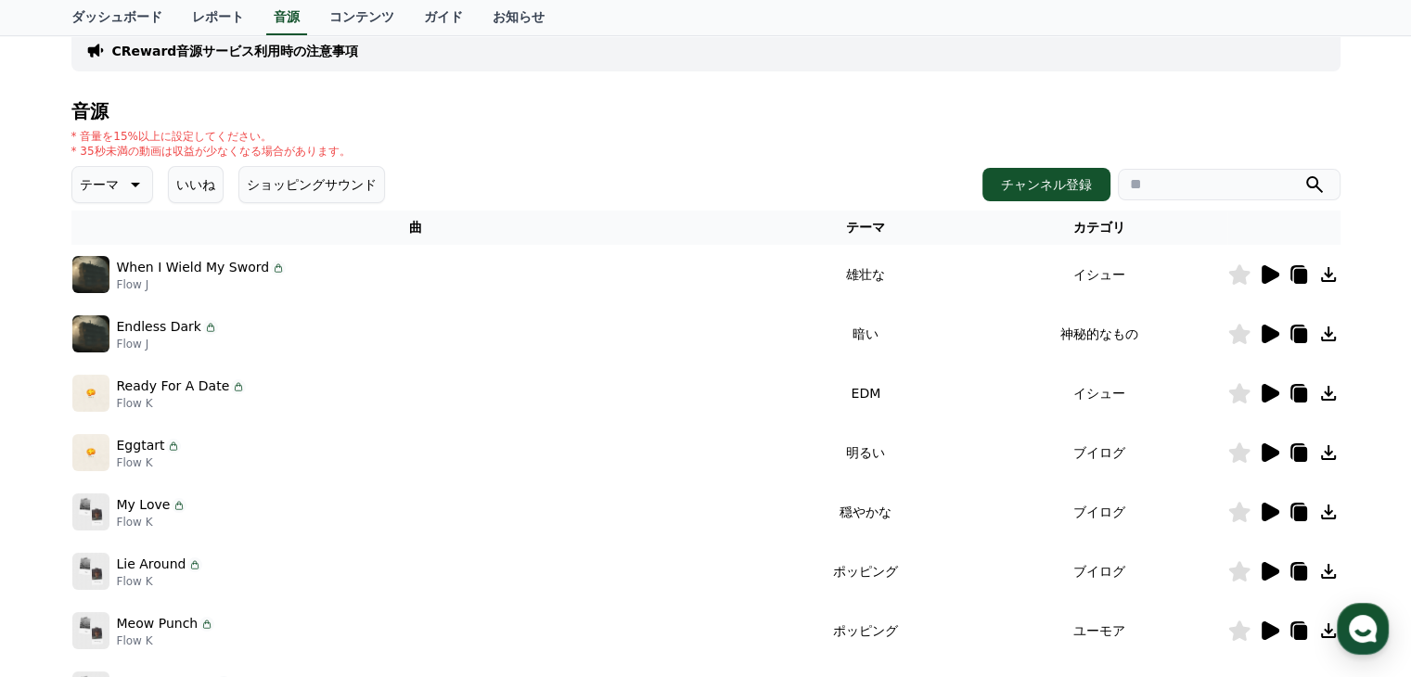
scroll to position [93, 0]
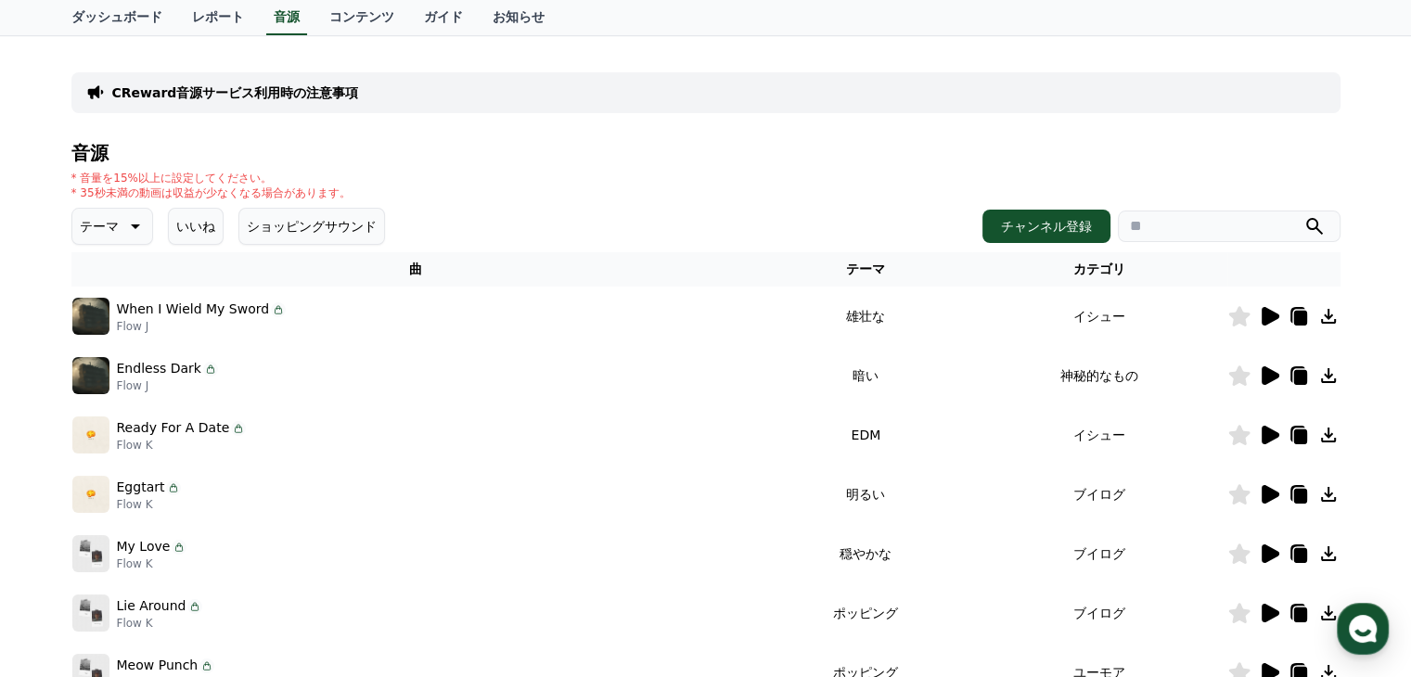
click at [726, 313] on icon at bounding box center [1271, 316] width 18 height 19
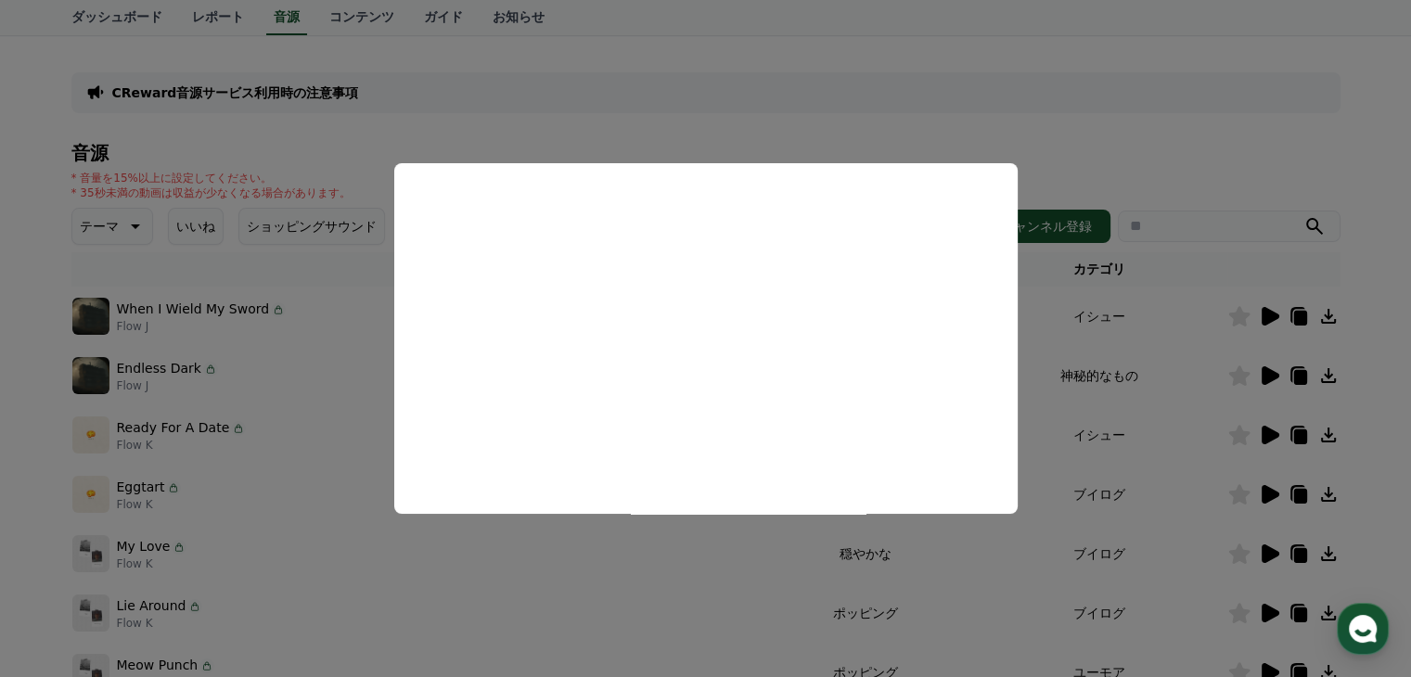
click at [726, 355] on button "close modal" at bounding box center [705, 338] width 1411 height 677
click at [726, 355] on td "神秘的なもの" at bounding box center [1099, 375] width 254 height 59
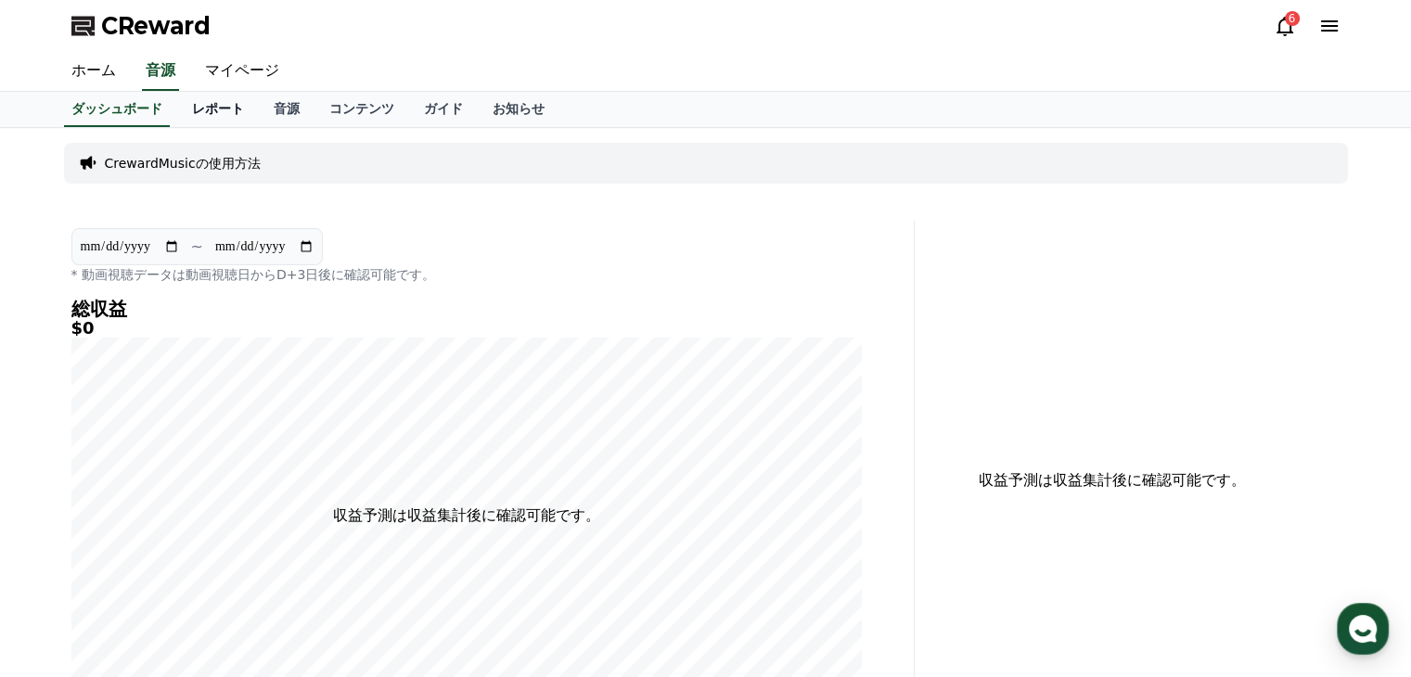
click at [185, 115] on link "レポート" at bounding box center [218, 109] width 82 height 35
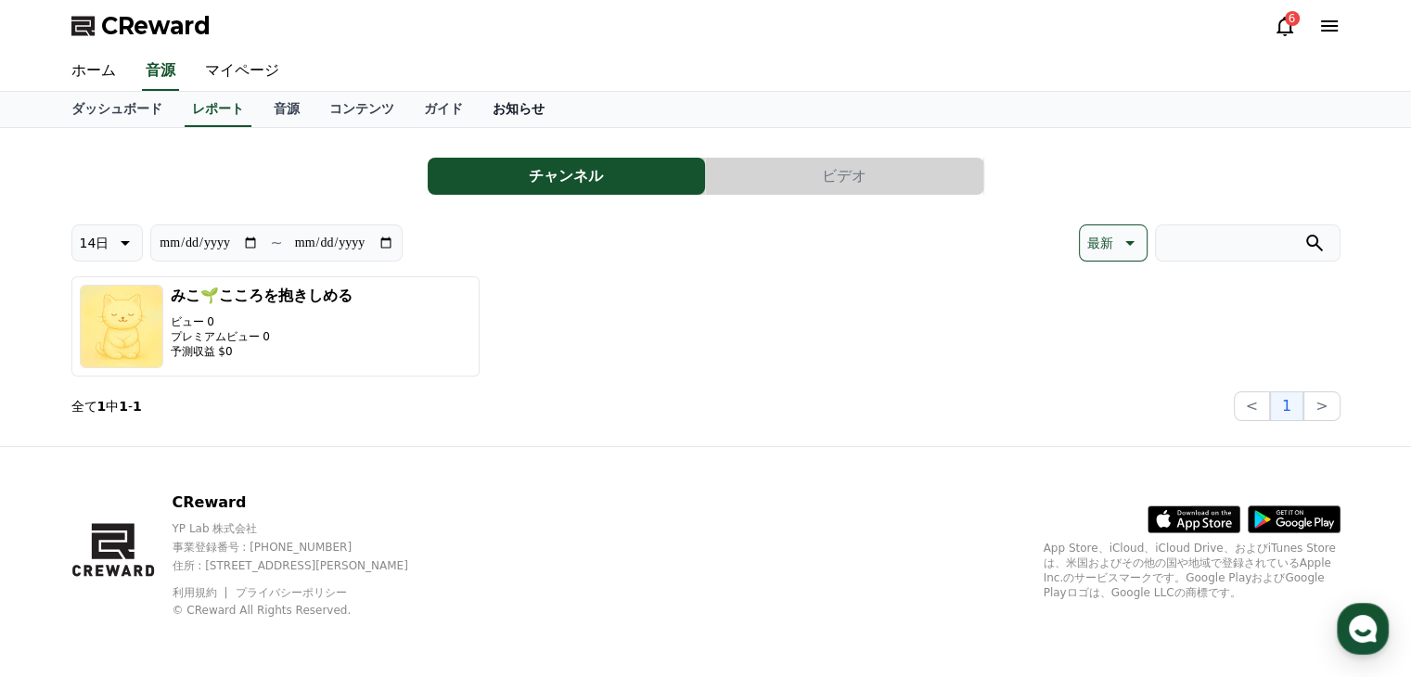
click at [478, 109] on link "お知らせ" at bounding box center [519, 109] width 82 height 35
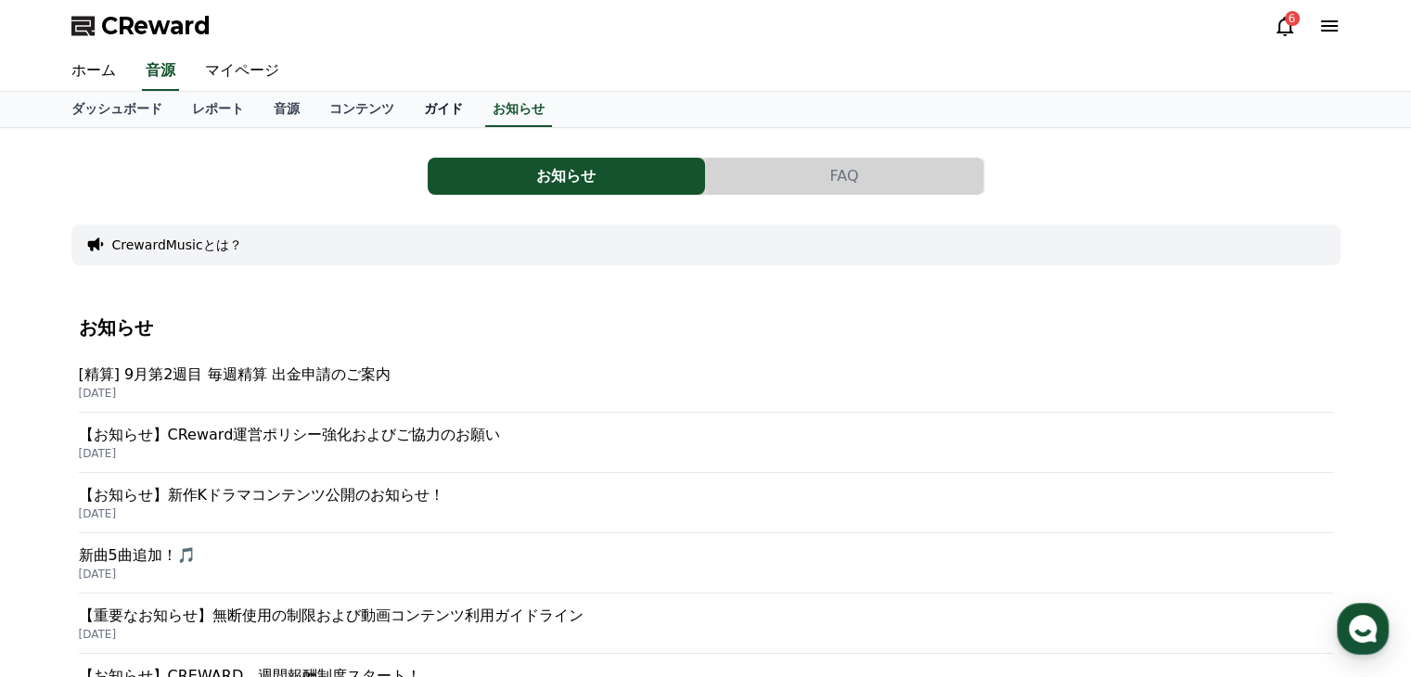
click at [409, 105] on link "ガイド" at bounding box center [443, 109] width 69 height 35
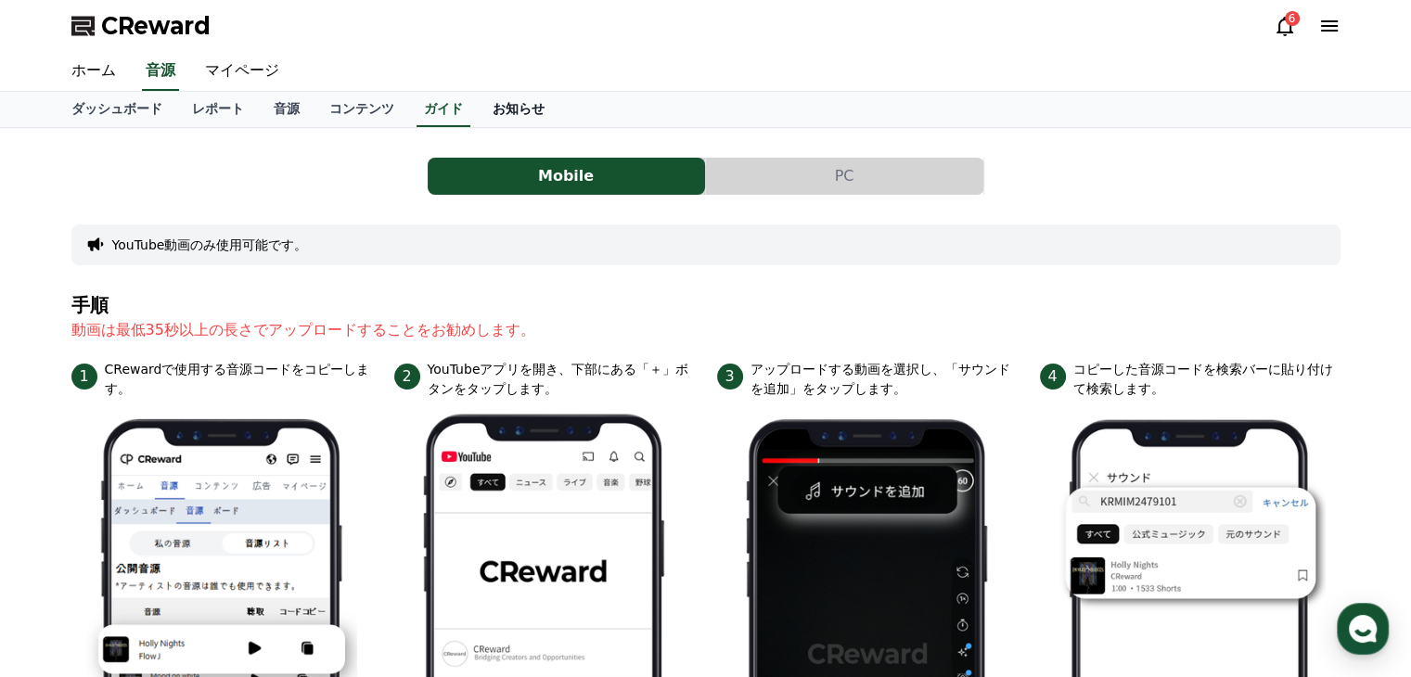
click at [478, 109] on link "お知らせ" at bounding box center [519, 109] width 82 height 35
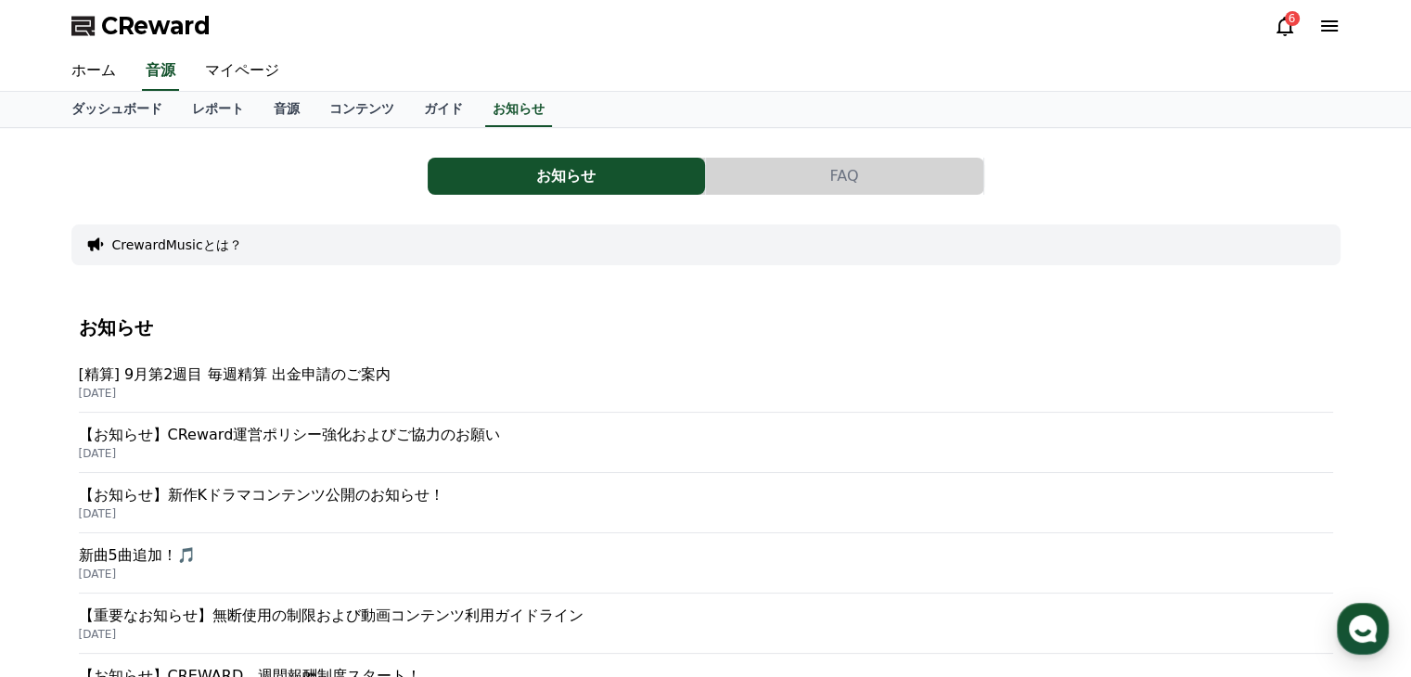
click at [726, 188] on button "FAQ" at bounding box center [844, 176] width 277 height 37
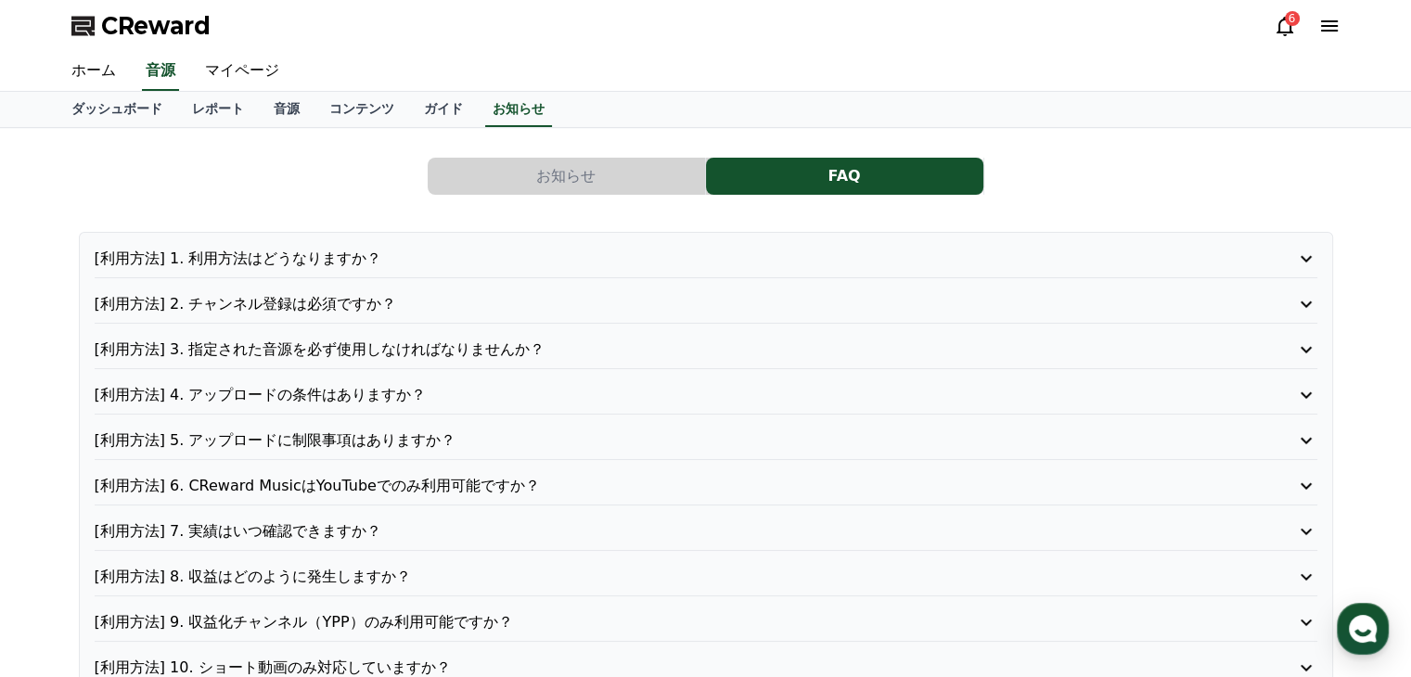
click at [726, 27] on icon at bounding box center [1329, 25] width 17 height 11
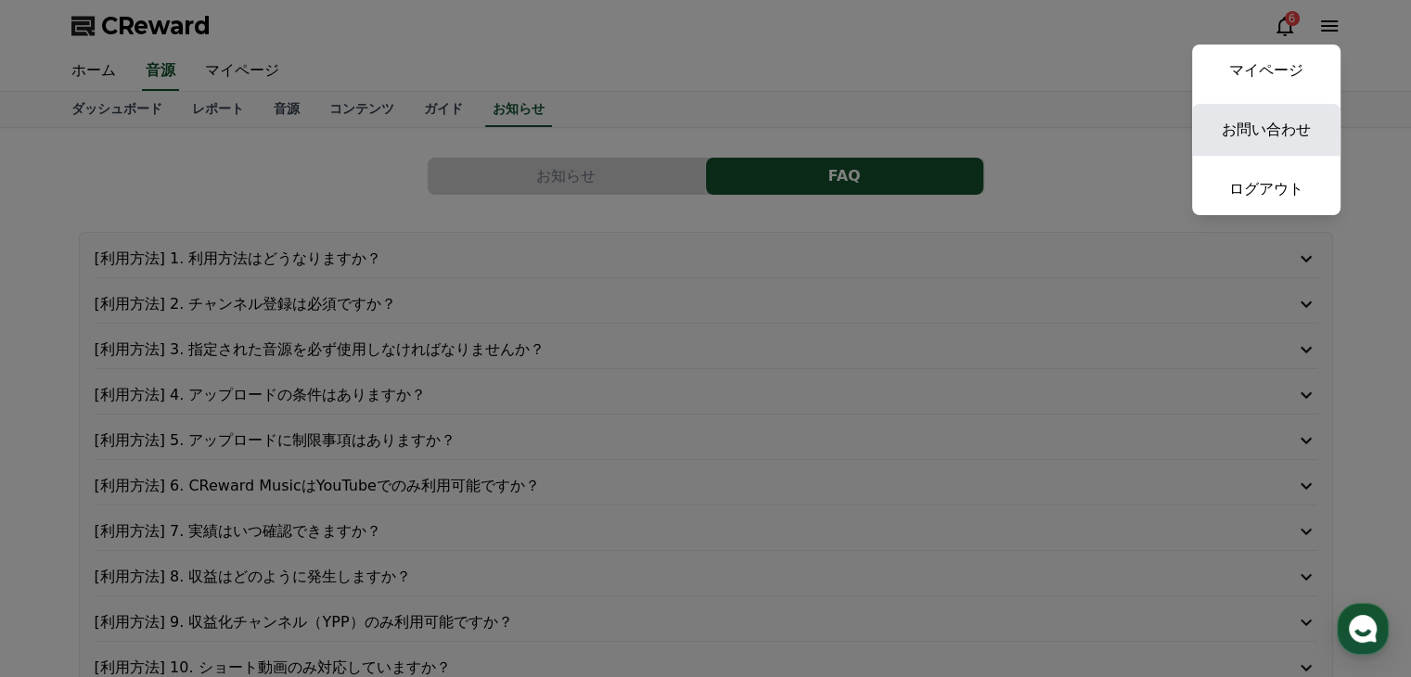
click at [726, 132] on link "お問い合わせ" at bounding box center [1266, 130] width 148 height 52
